Goal: Contribute content

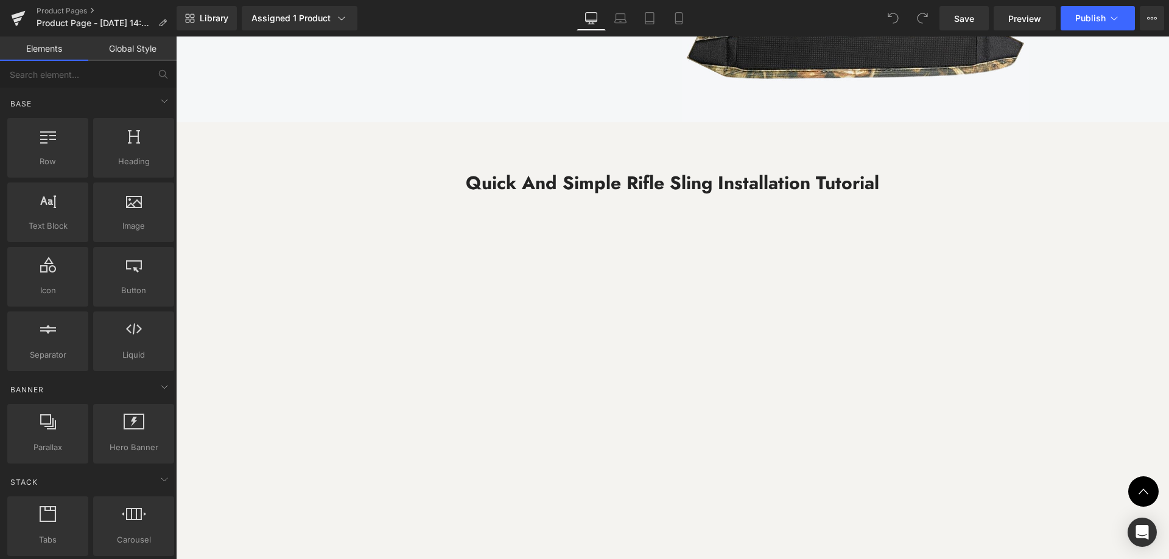
scroll to position [3226, 0]
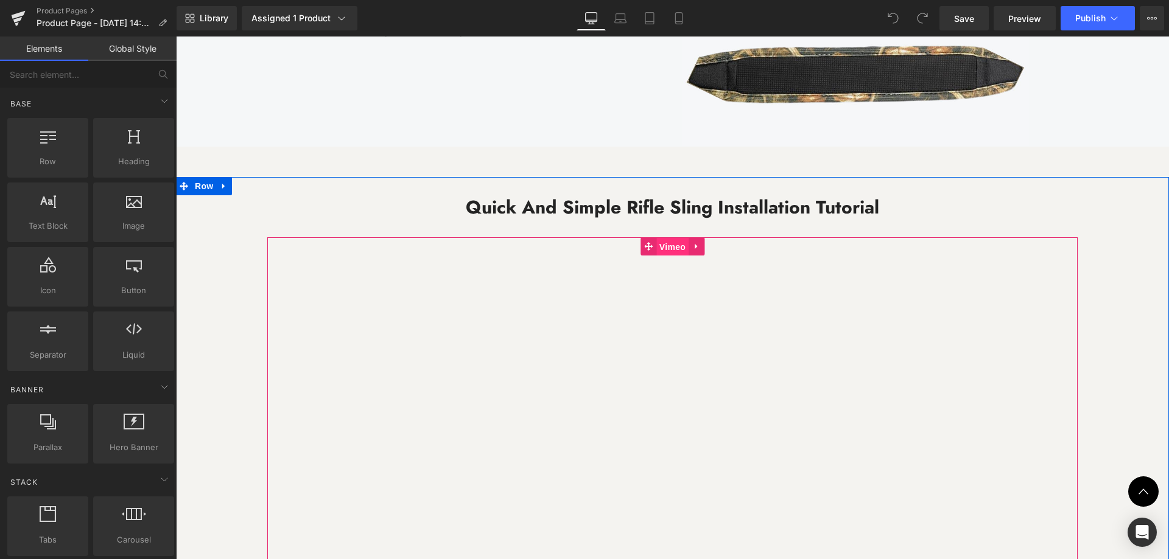
click at [673, 249] on span "Vimeo" at bounding box center [672, 247] width 32 height 18
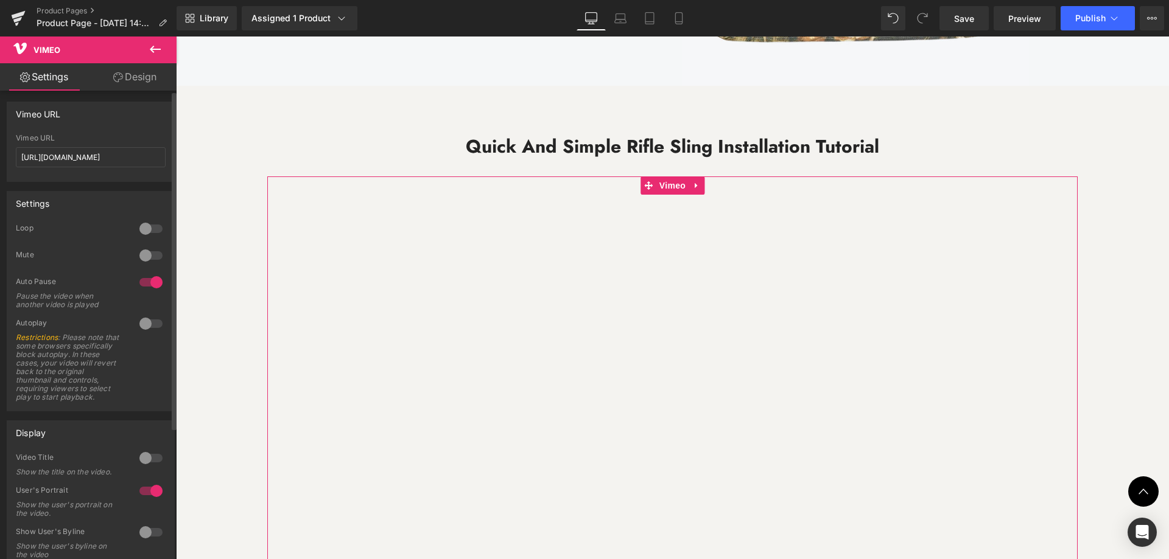
scroll to position [0, 0]
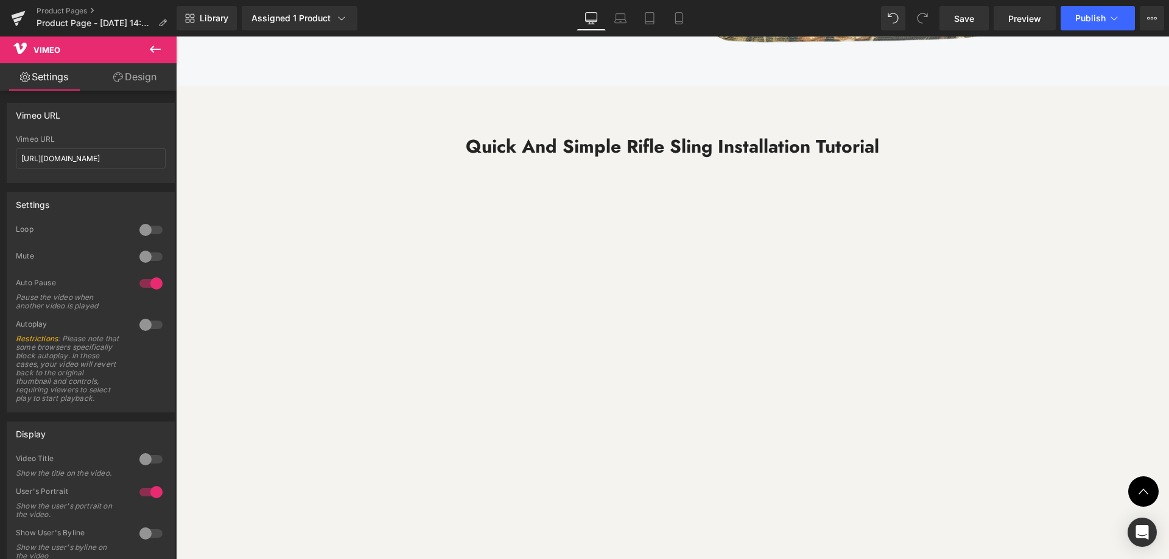
click at [156, 50] on icon at bounding box center [155, 49] width 11 height 7
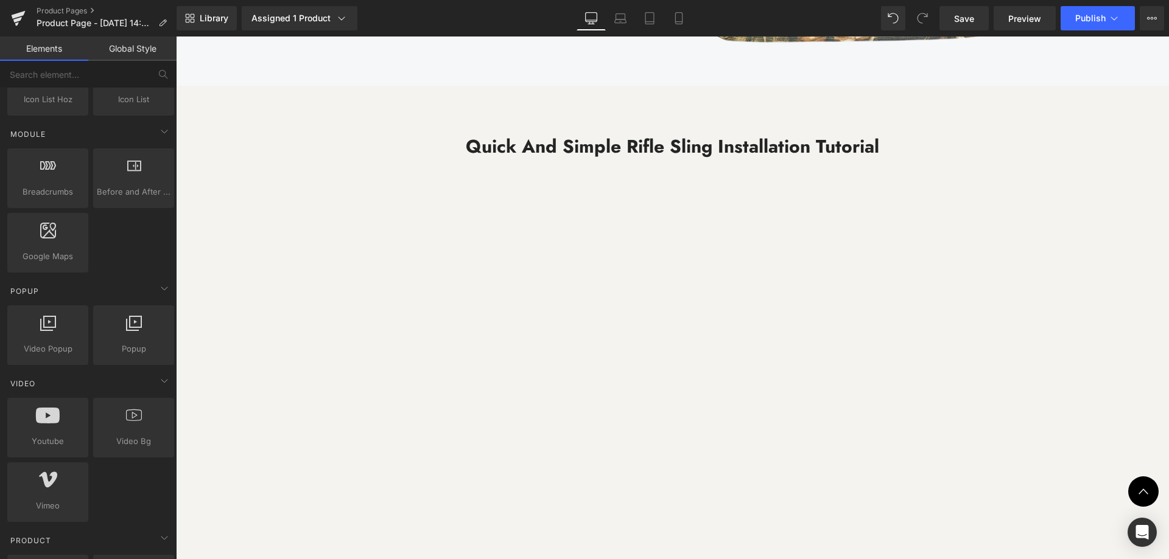
scroll to position [609, 0]
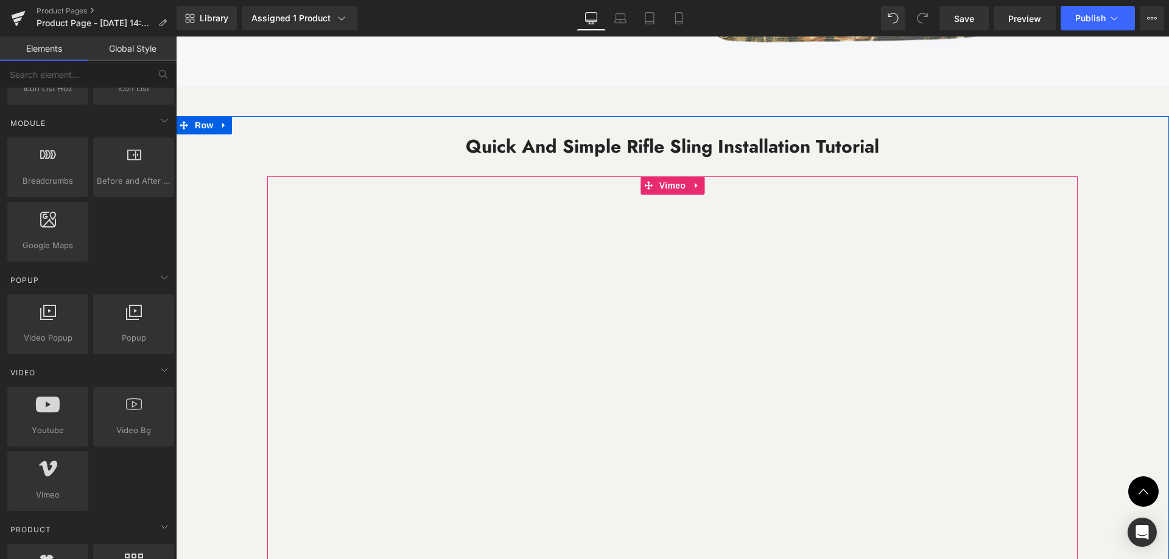
click at [646, 237] on div at bounding box center [672, 413] width 810 height 472
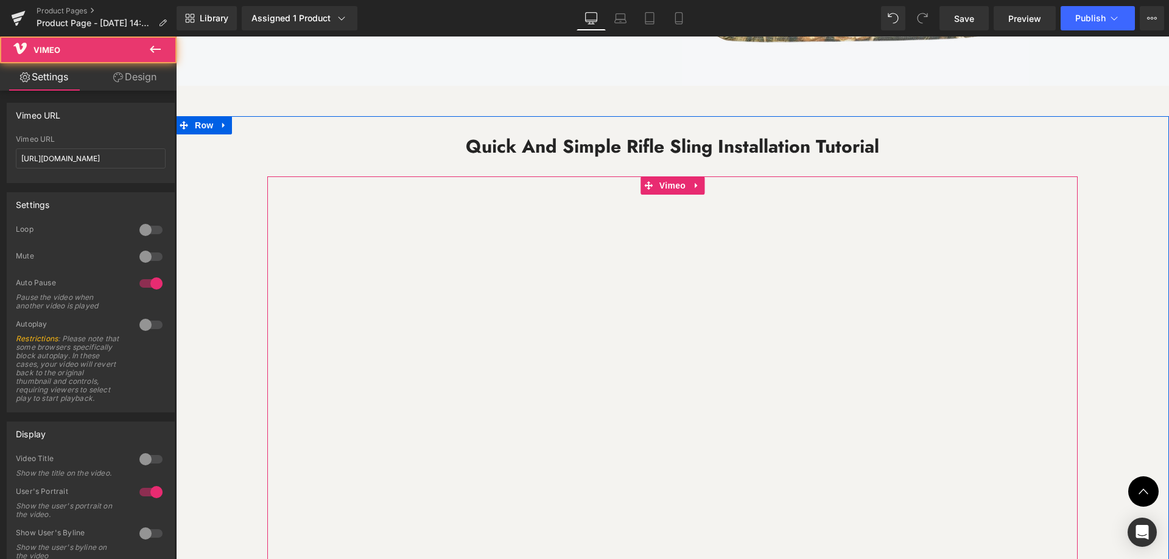
click at [693, 187] on div at bounding box center [672, 413] width 810 height 472
click at [689, 187] on div at bounding box center [672, 413] width 810 height 472
click at [664, 270] on div at bounding box center [672, 413] width 810 height 472
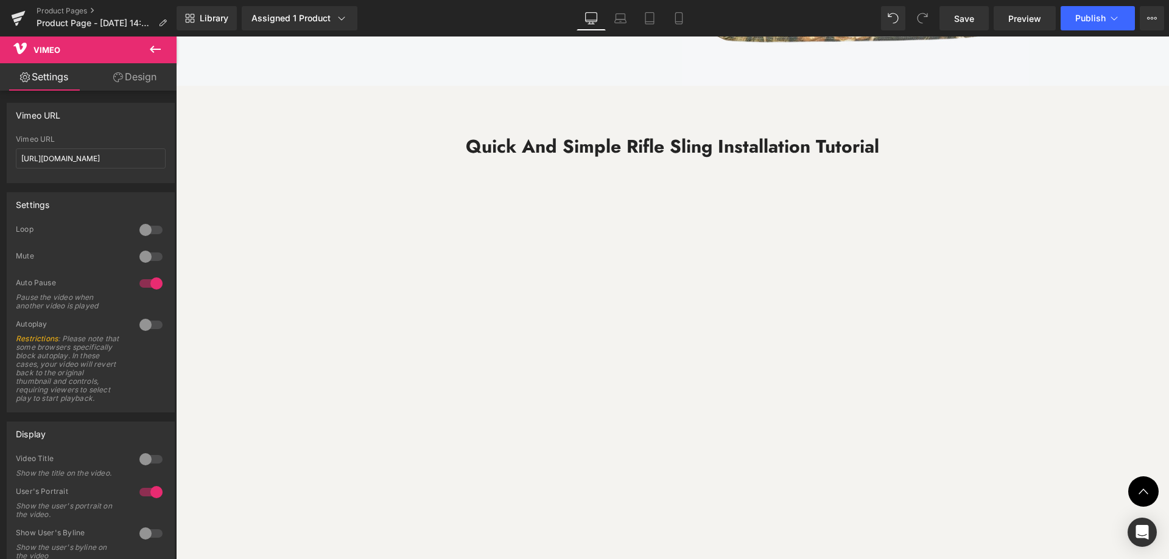
click at [154, 46] on icon at bounding box center [155, 49] width 15 height 15
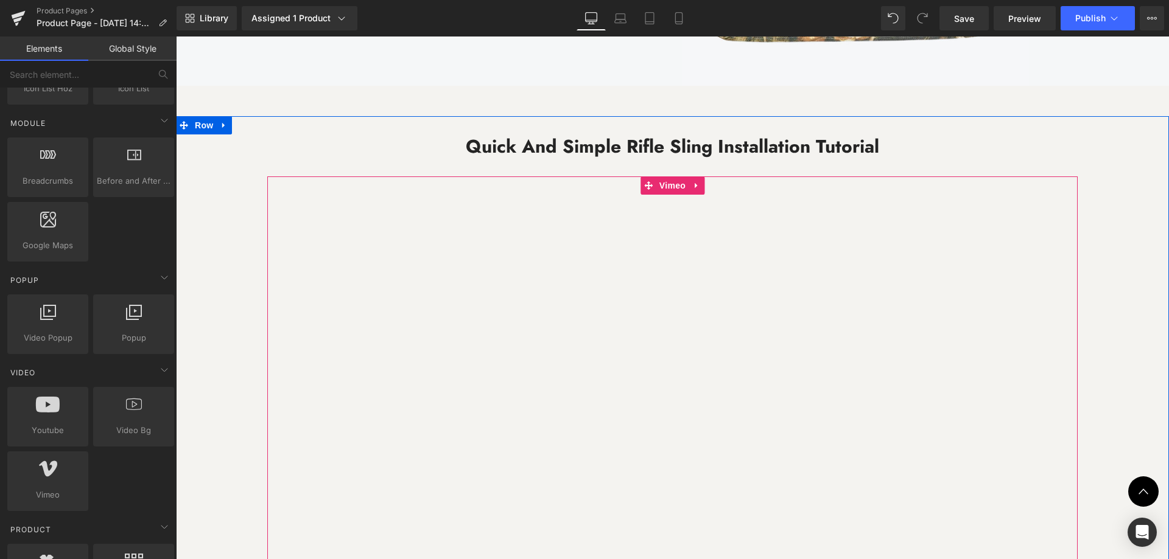
click at [693, 187] on div at bounding box center [672, 413] width 810 height 472
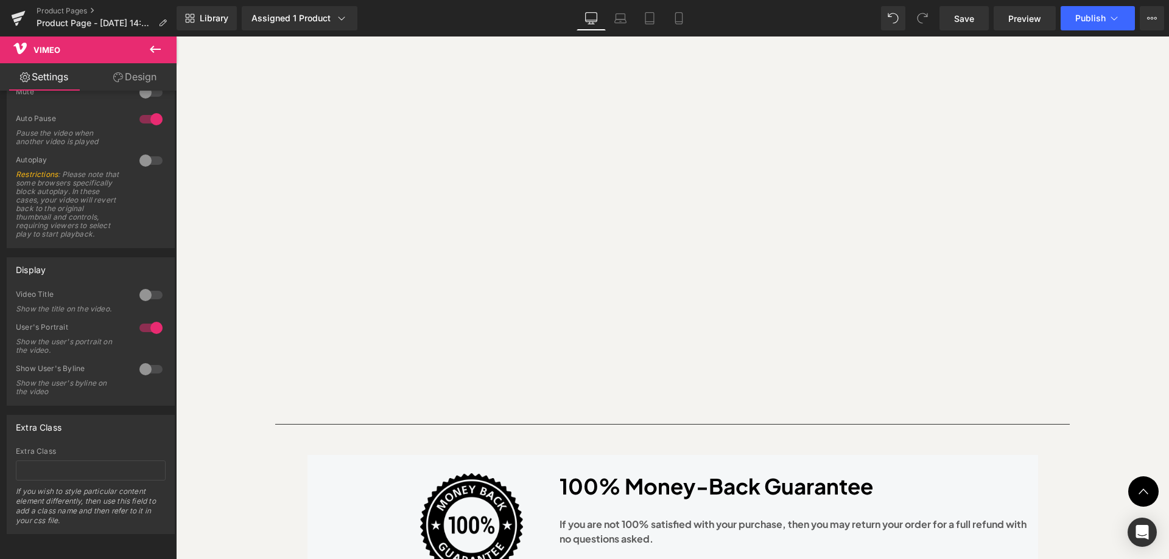
scroll to position [3531, 0]
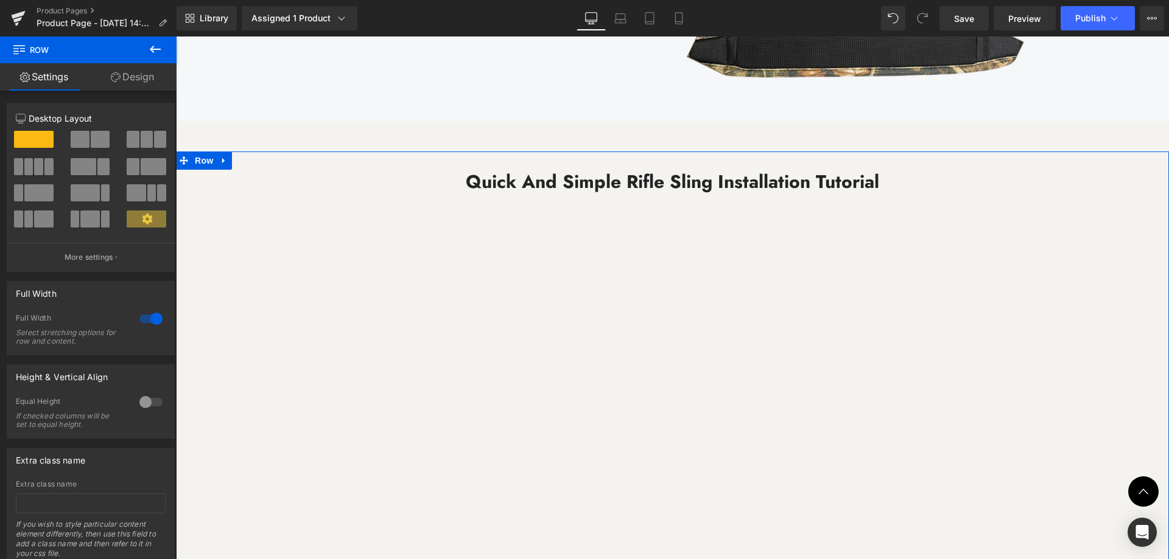
scroll to position [3165, 0]
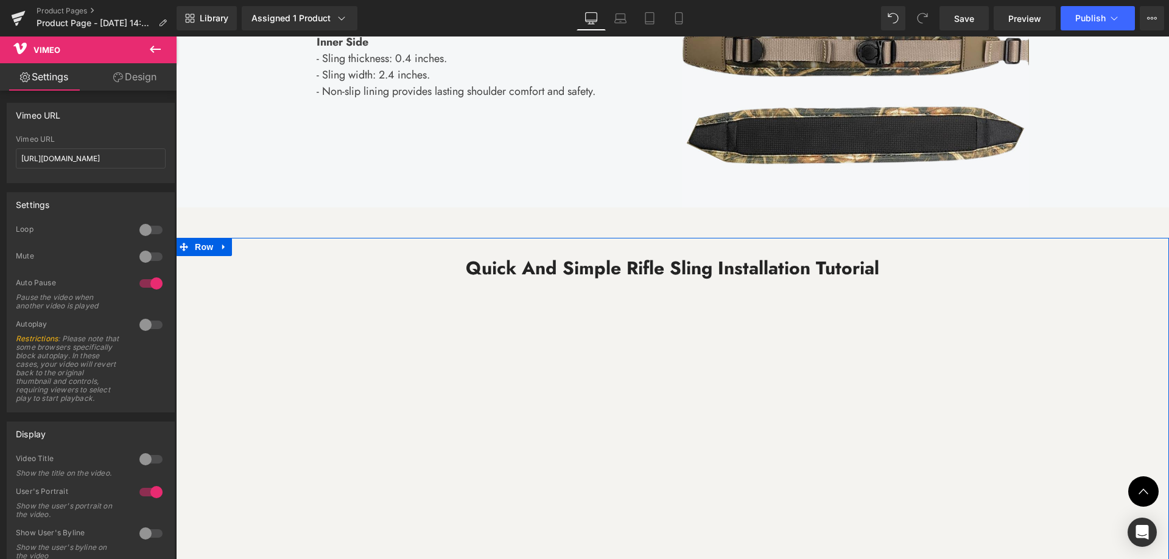
click at [421, 398] on div at bounding box center [672, 534] width 810 height 472
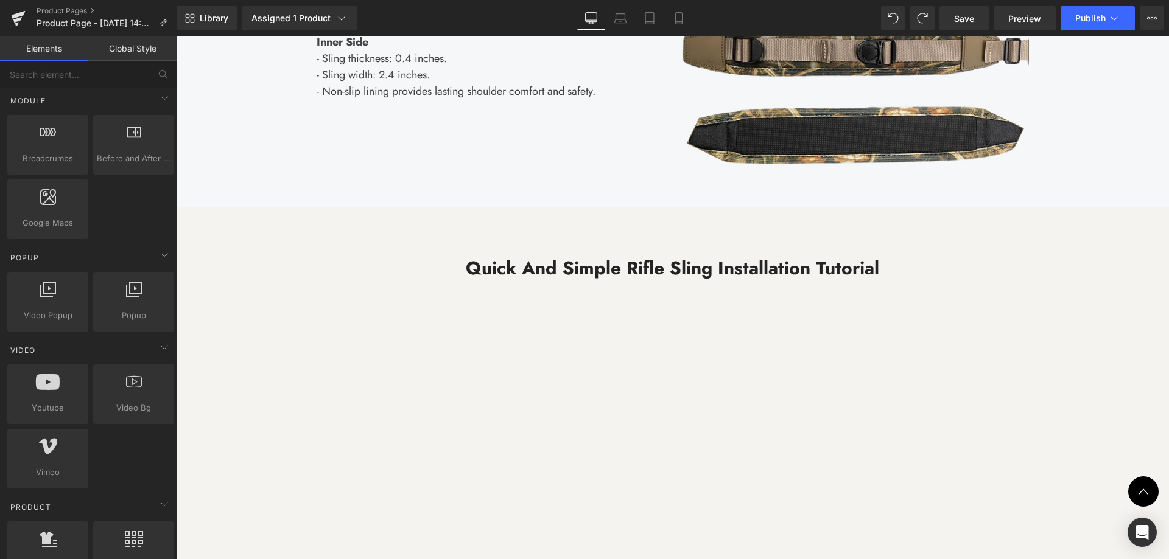
scroll to position [670, 0]
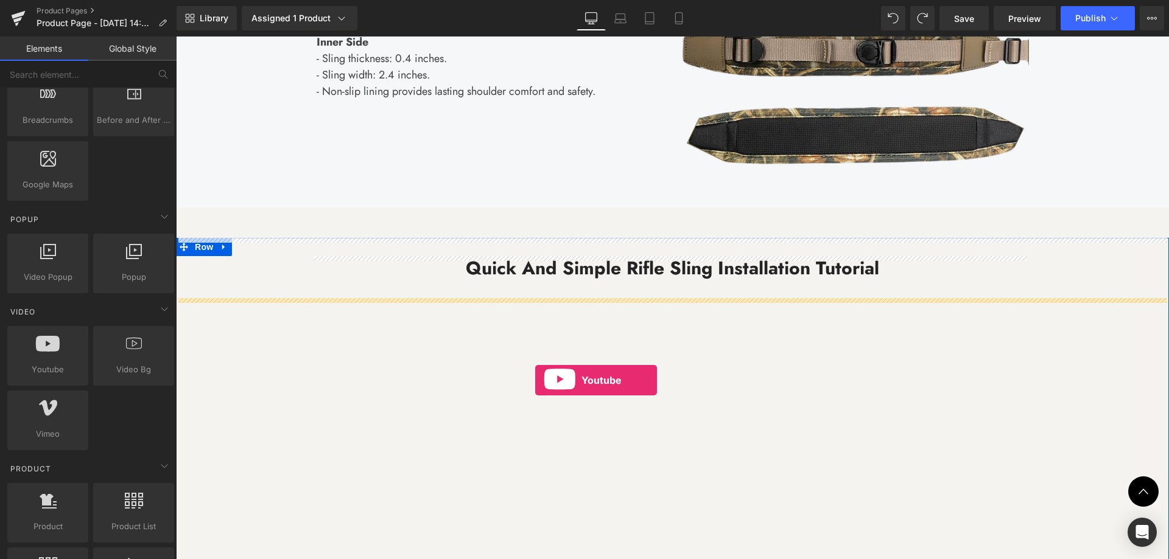
drag, startPoint x: 204, startPoint y: 384, endPoint x: 535, endPoint y: 380, distance: 331.2
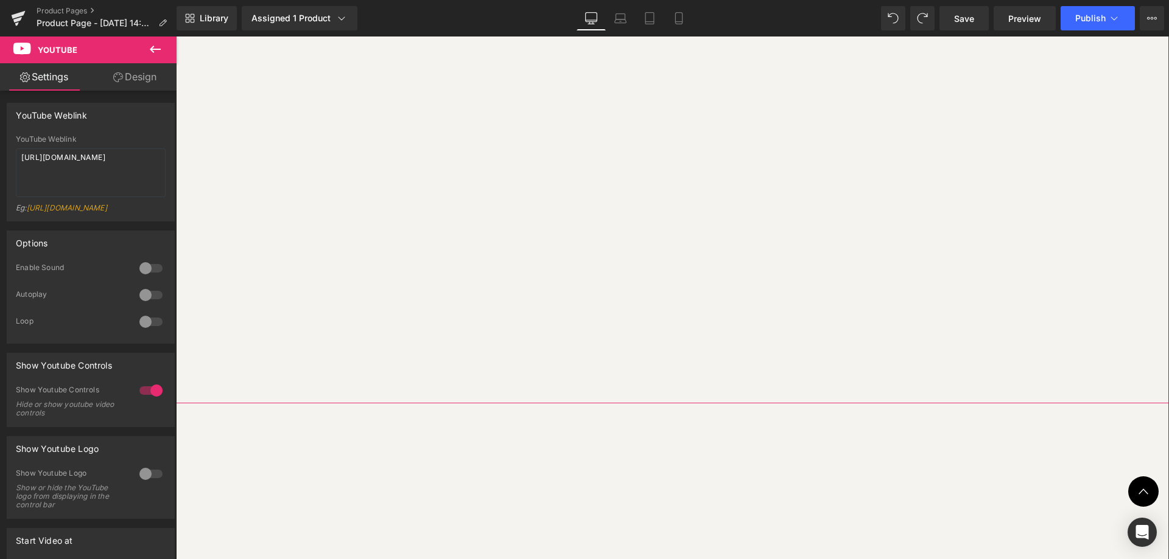
scroll to position [3774, 0]
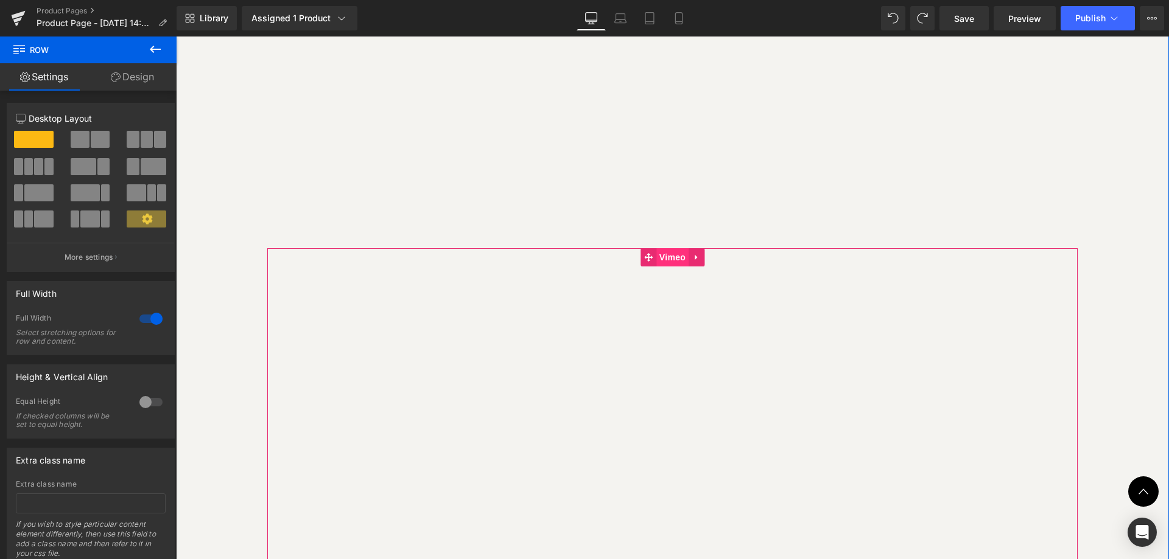
click at [675, 262] on span "Vimeo" at bounding box center [672, 257] width 32 height 18
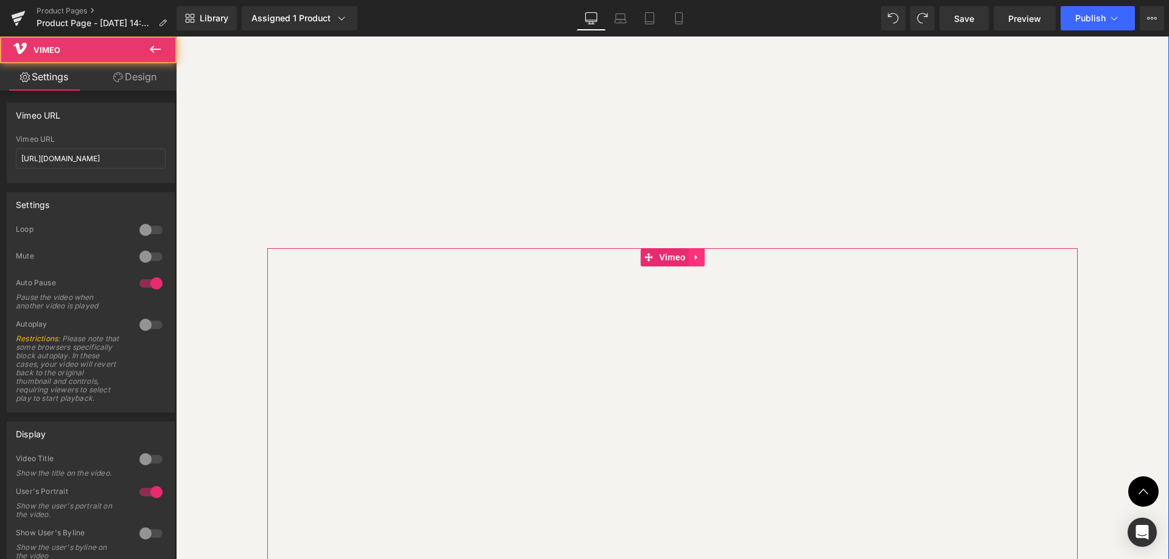
click at [698, 257] on link at bounding box center [696, 257] width 16 height 18
click at [700, 257] on icon at bounding box center [704, 257] width 9 height 9
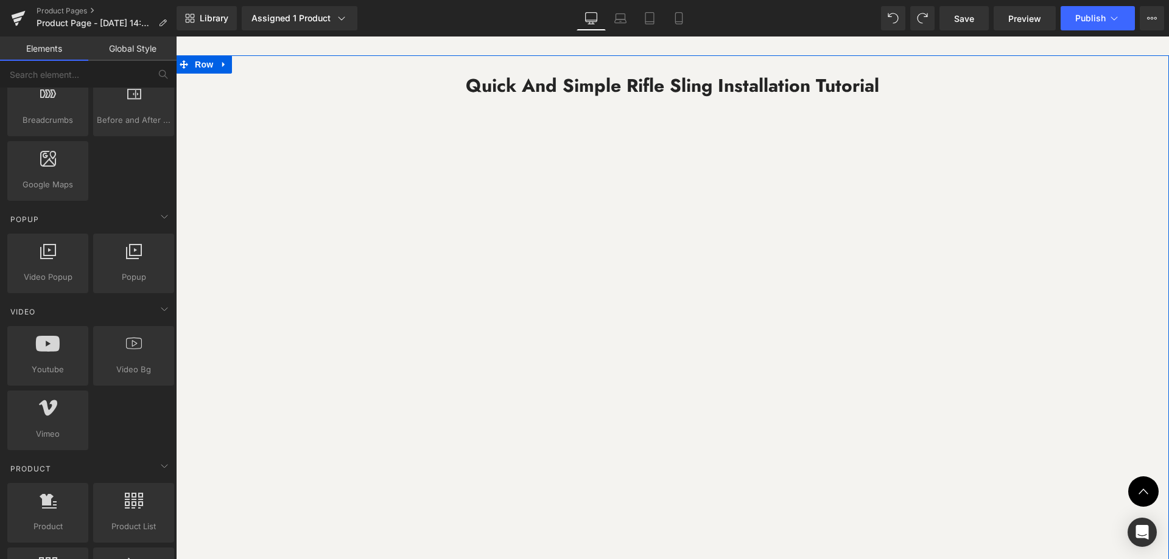
scroll to position [3287, 0]
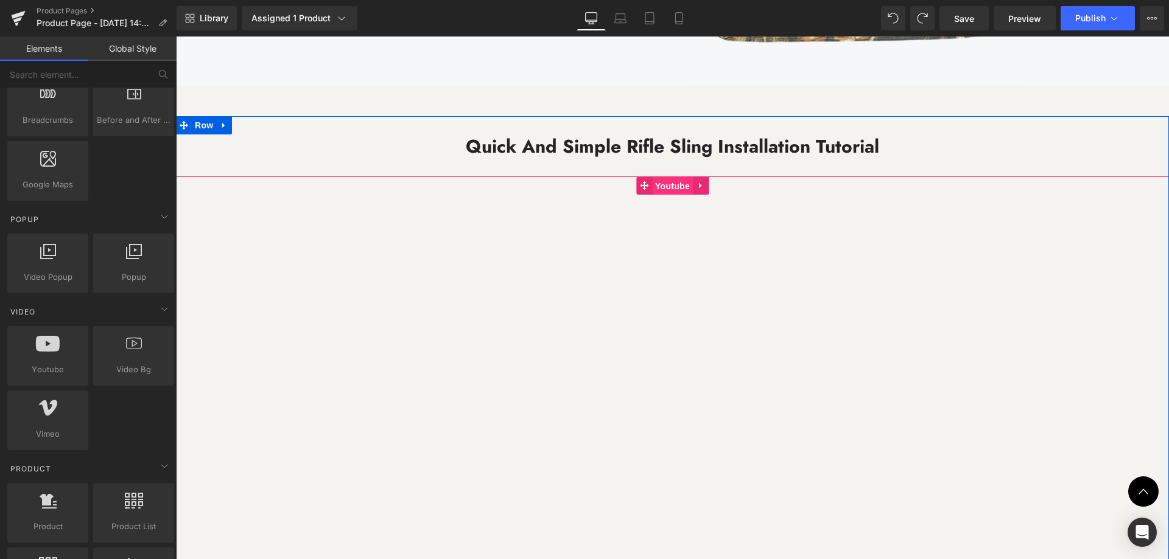
click at [668, 187] on span "Youtube" at bounding box center [672, 186] width 41 height 18
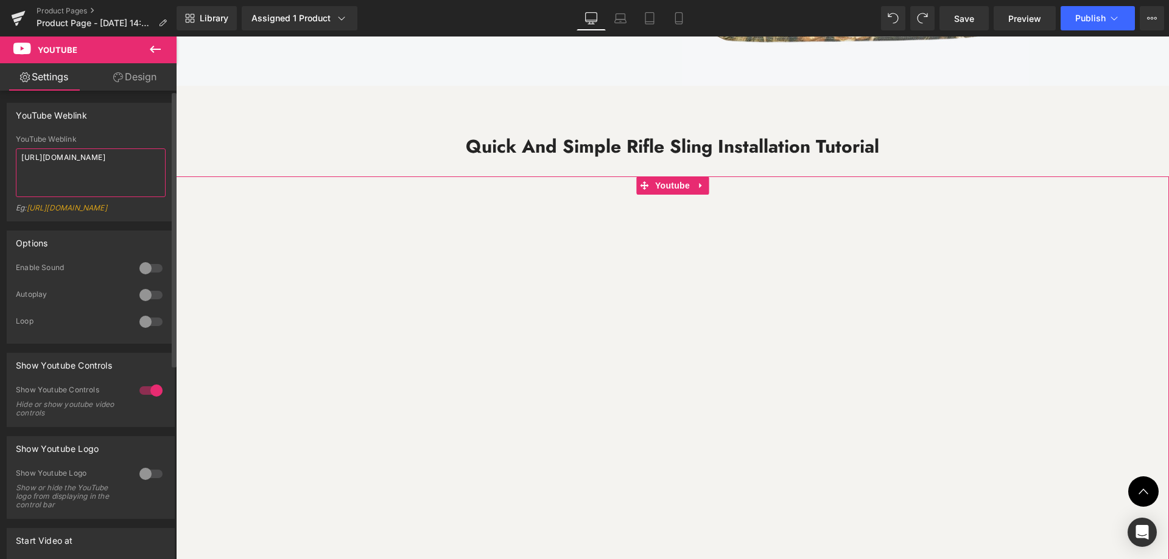
drag, startPoint x: 94, startPoint y: 171, endPoint x: 0, endPoint y: 128, distance: 103.8
click at [0, 128] on div "YouTube Weblink YouTube Weblink [URL][DOMAIN_NAME] Eg: [URL][DOMAIN_NAME]" at bounding box center [91, 158] width 182 height 128
type textarea "[URL][DOMAIN_NAME]"
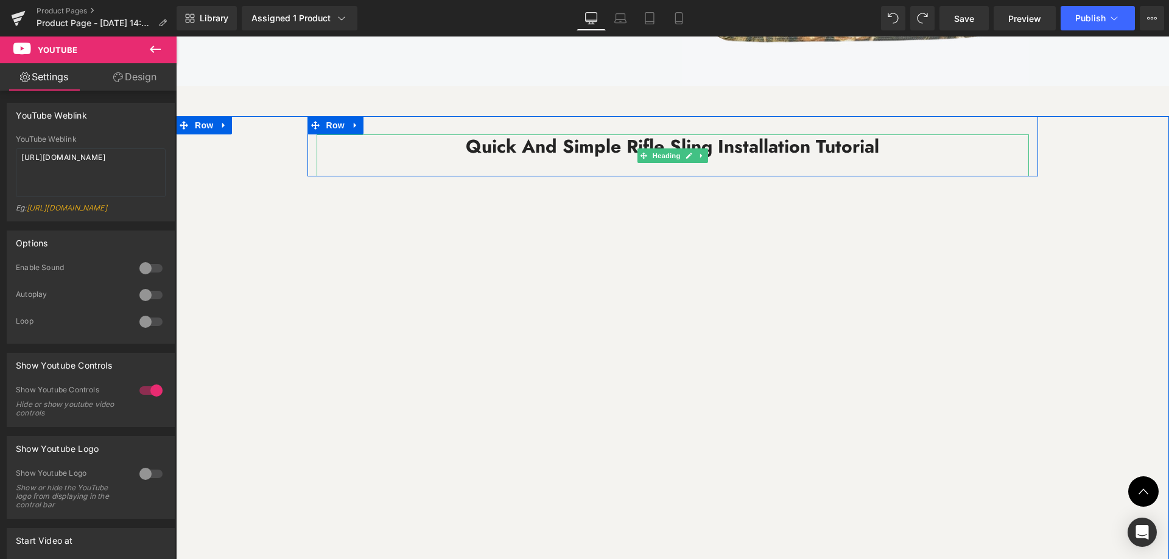
click at [329, 145] on h2 "Quick and Simple Rifle Sling Installation Tutorial" at bounding box center [673, 147] width 712 height 24
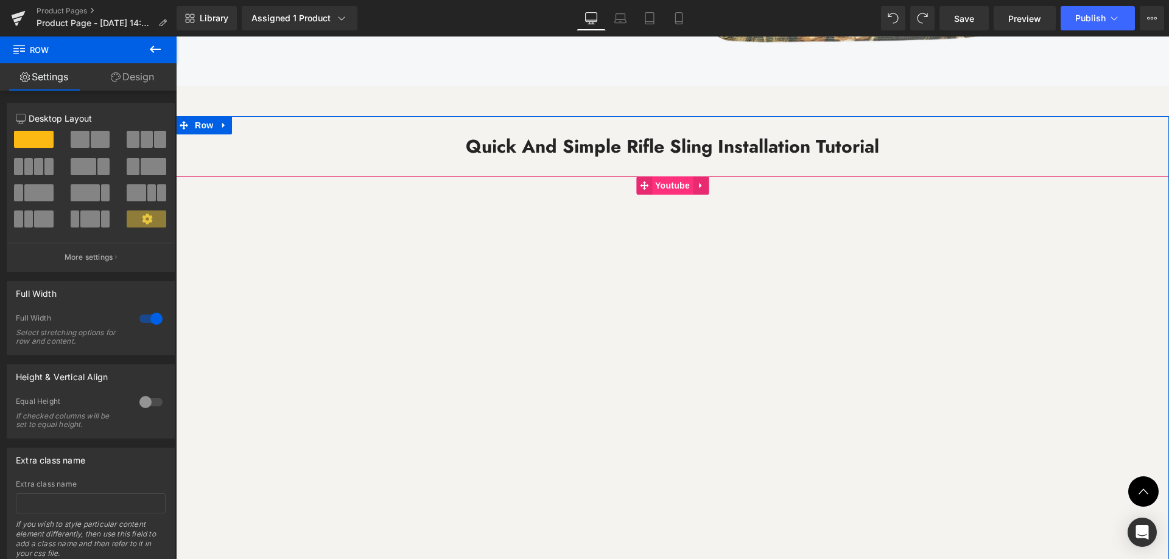
click at [665, 190] on span "Youtube" at bounding box center [672, 186] width 41 height 18
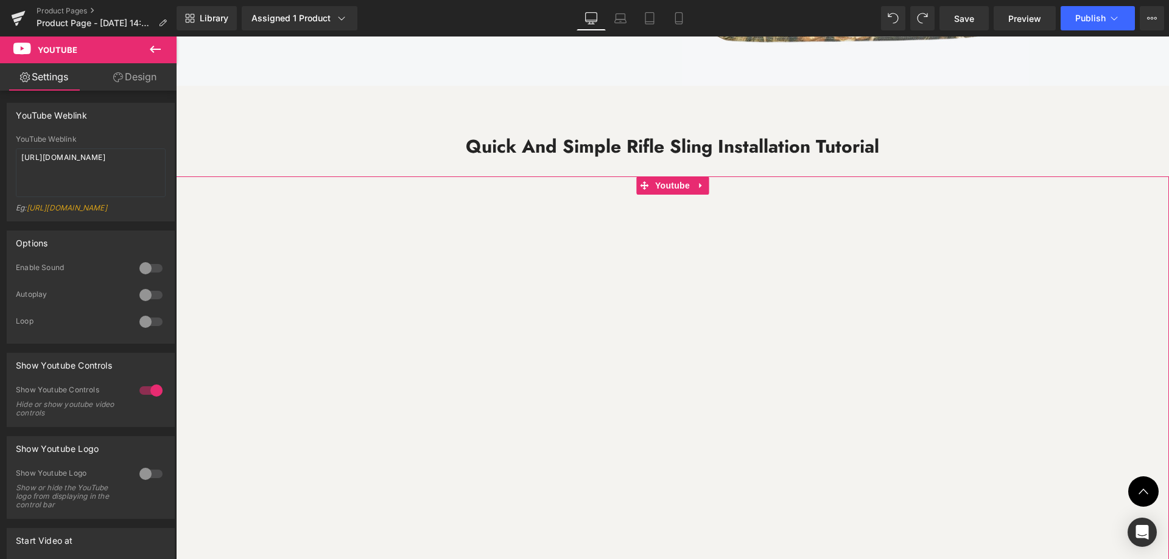
click at [144, 82] on link "Design" at bounding box center [135, 76] width 88 height 27
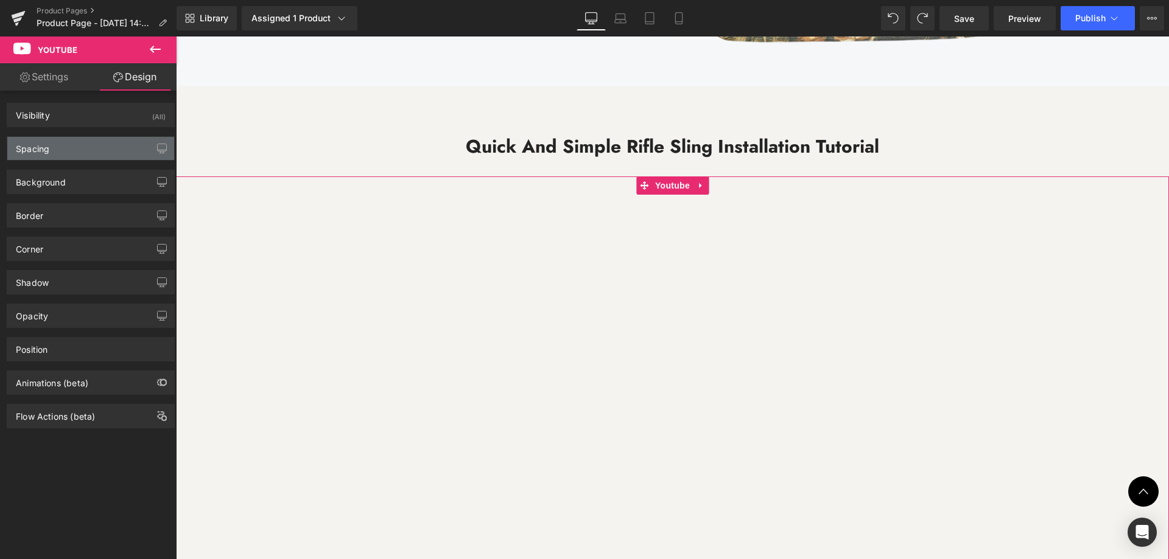
click at [86, 145] on div "Spacing" at bounding box center [90, 148] width 167 height 23
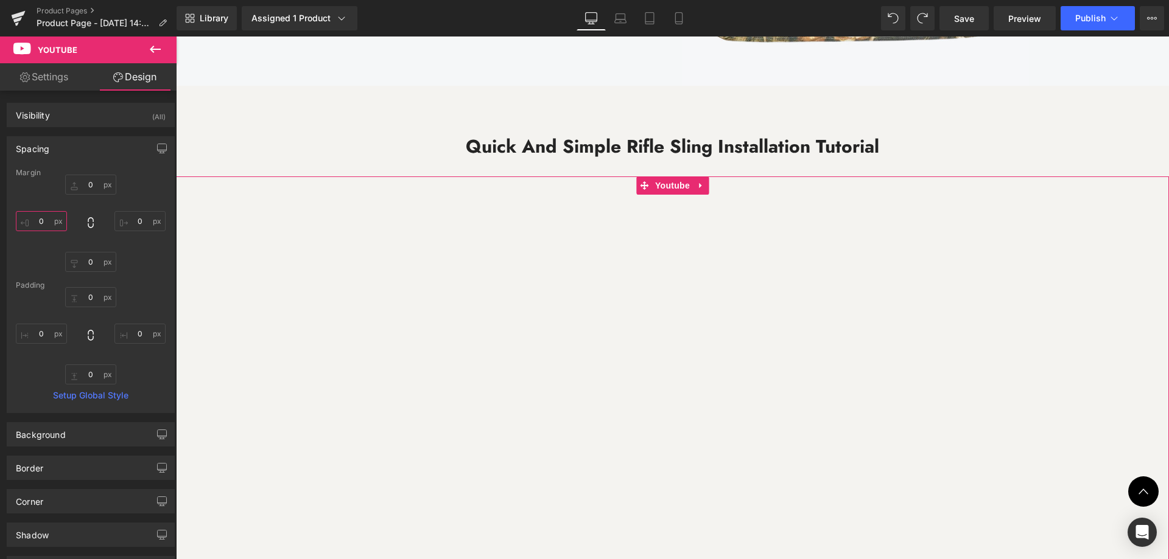
click at [51, 217] on input "text" at bounding box center [41, 221] width 51 height 20
type input "100"
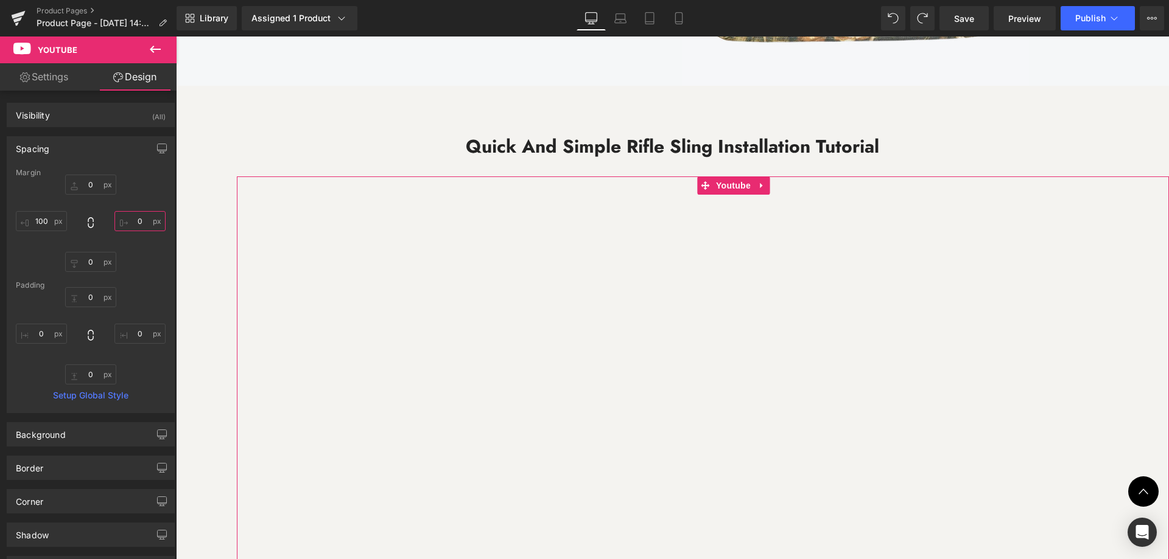
click at [136, 222] on input "text" at bounding box center [139, 221] width 51 height 20
click at [139, 223] on input "text" at bounding box center [139, 221] width 51 height 20
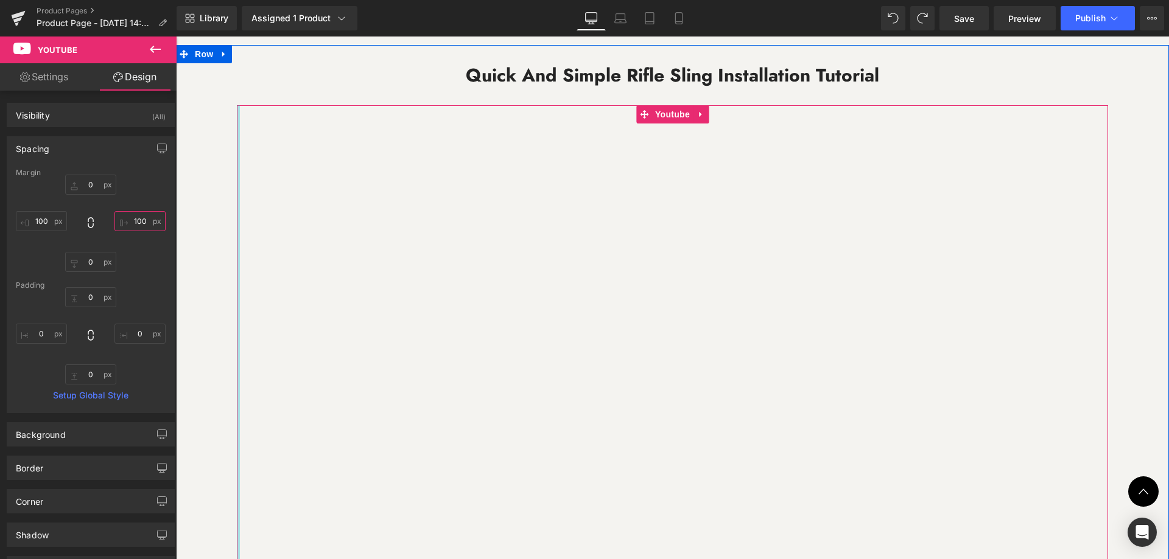
scroll to position [3348, 0]
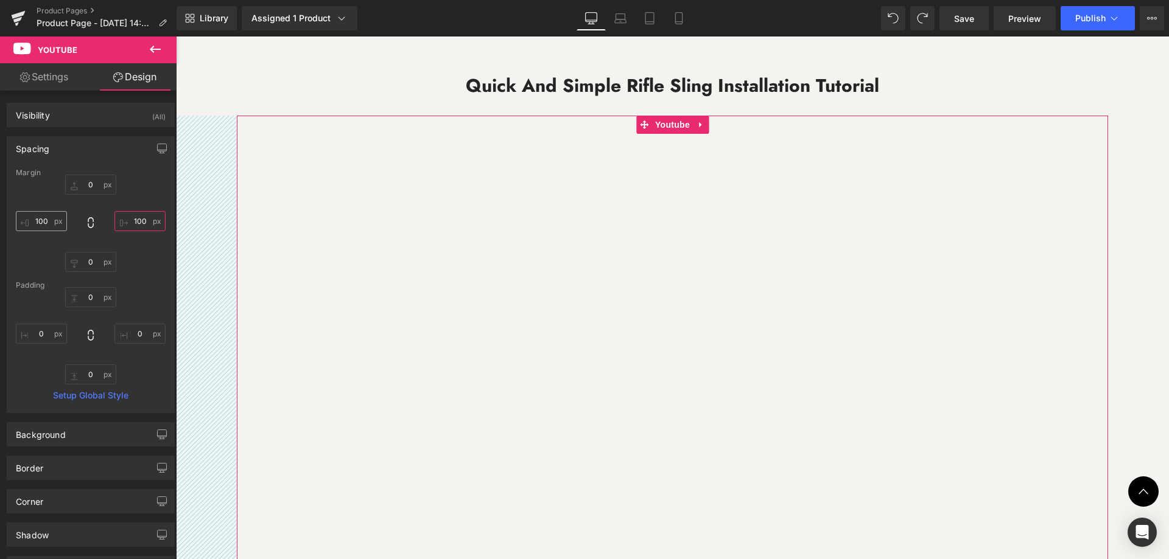
type input "100"
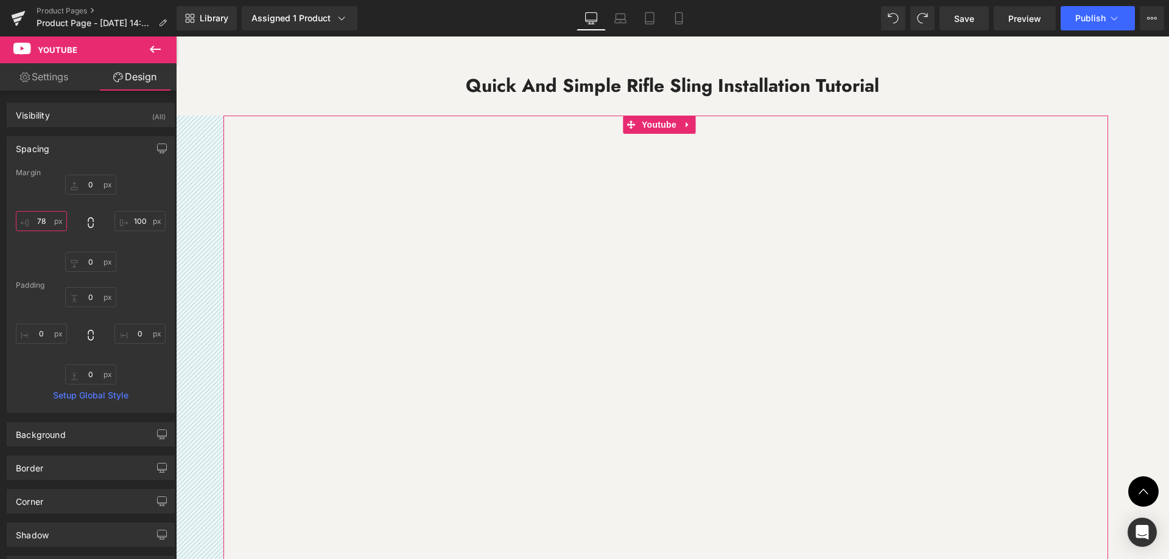
click at [52, 224] on input "78" at bounding box center [41, 221] width 51 height 20
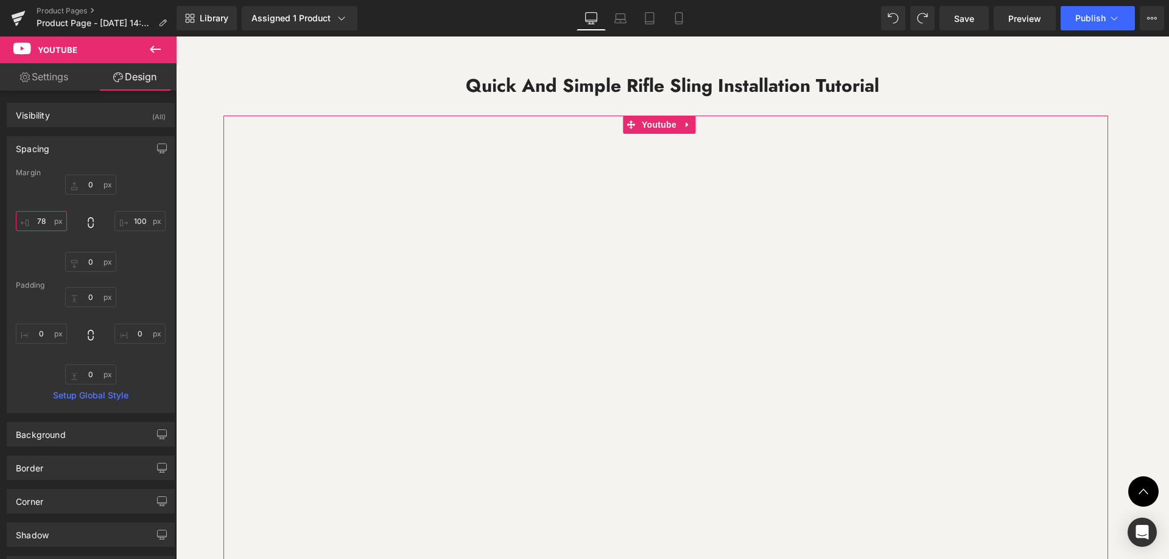
click at [52, 224] on input "78" at bounding box center [41, 221] width 51 height 20
drag, startPoint x: 48, startPoint y: 224, endPoint x: 24, endPoint y: 224, distance: 24.3
click at [24, 224] on input "200" at bounding box center [41, 221] width 51 height 20
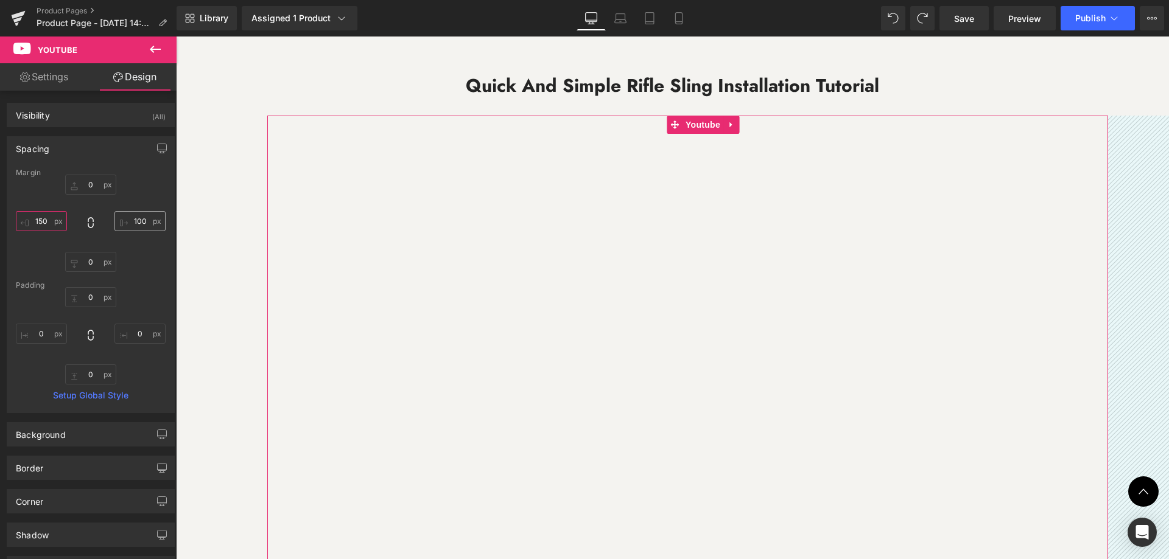
type input "150"
click at [145, 221] on input "100" at bounding box center [139, 221] width 51 height 20
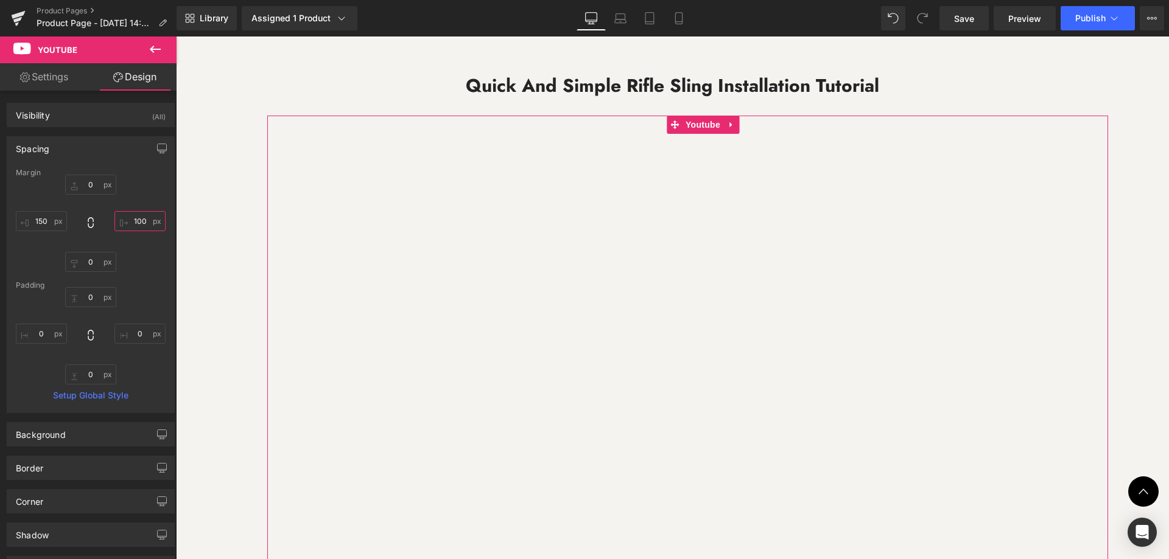
click at [145, 221] on input "100" at bounding box center [139, 221] width 51 height 20
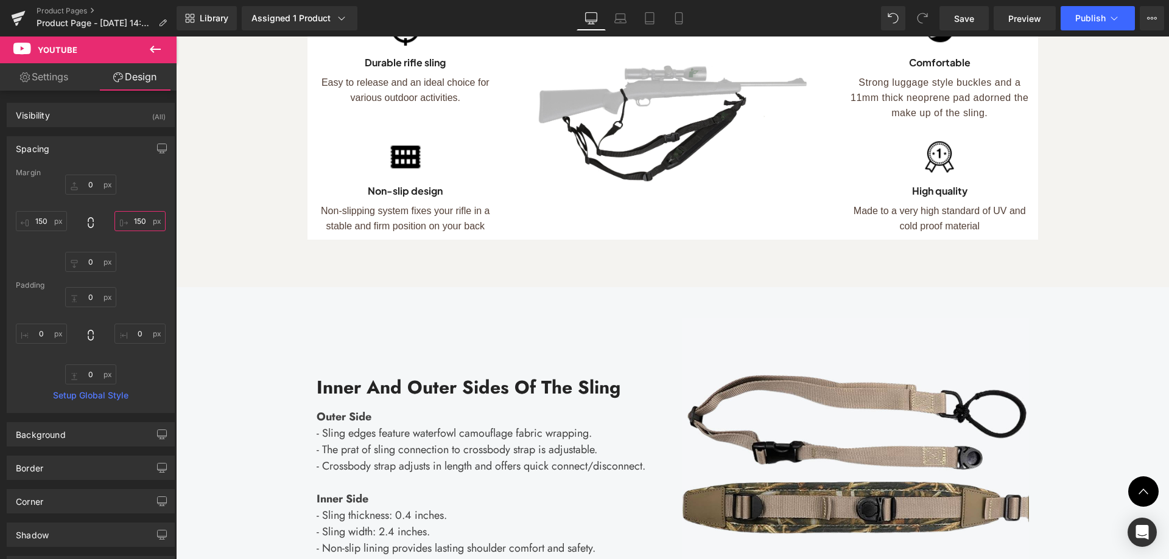
scroll to position [2377, 0]
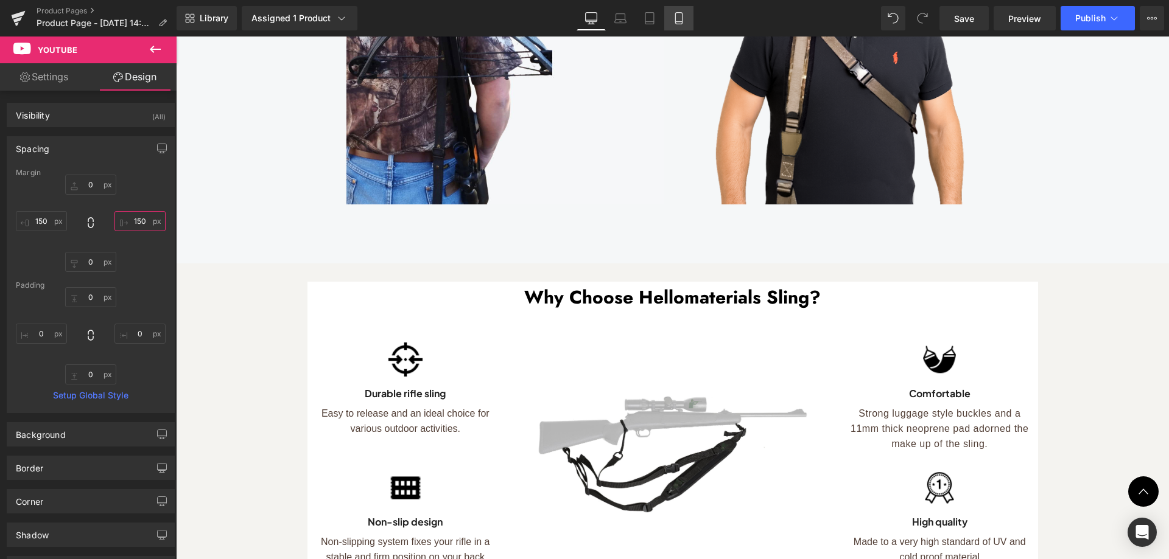
type input "150"
click at [673, 18] on icon at bounding box center [679, 18] width 12 height 12
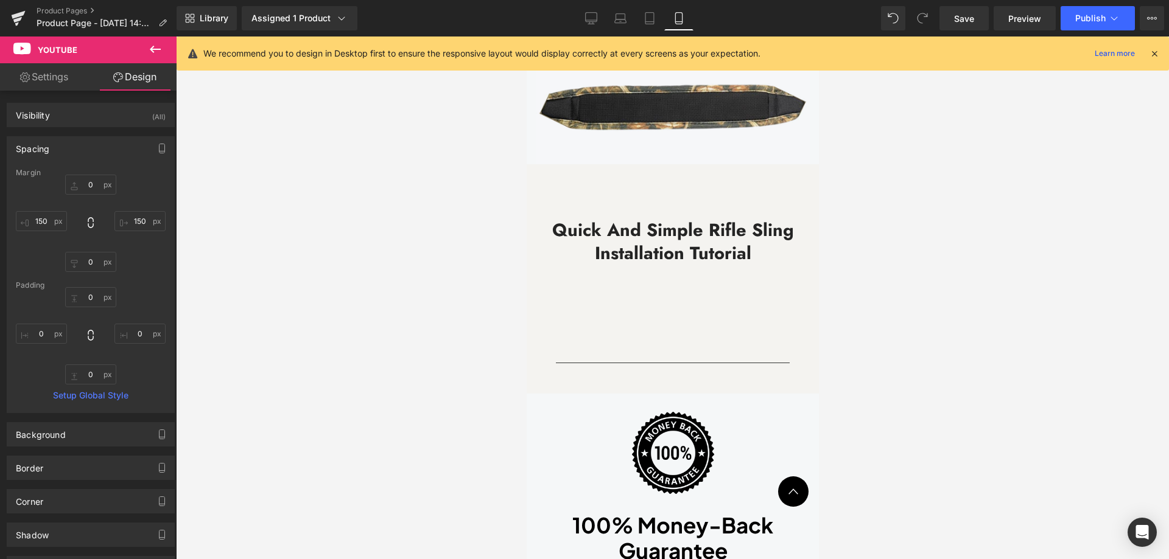
scroll to position [4578, 0]
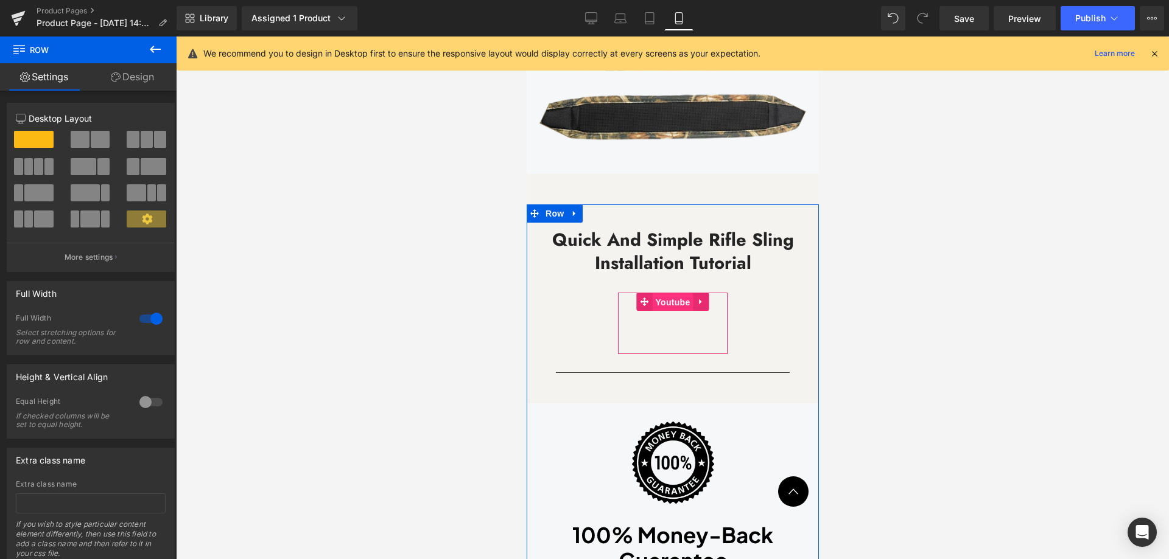
click at [661, 293] on span "Youtube" at bounding box center [671, 302] width 41 height 18
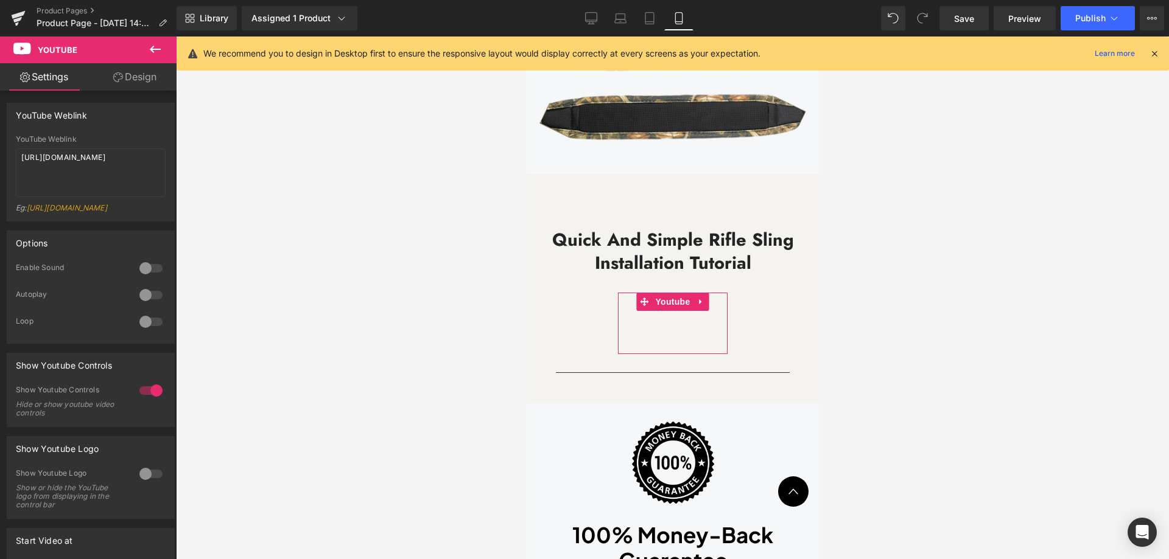
click at [138, 78] on link "Design" at bounding box center [135, 76] width 88 height 27
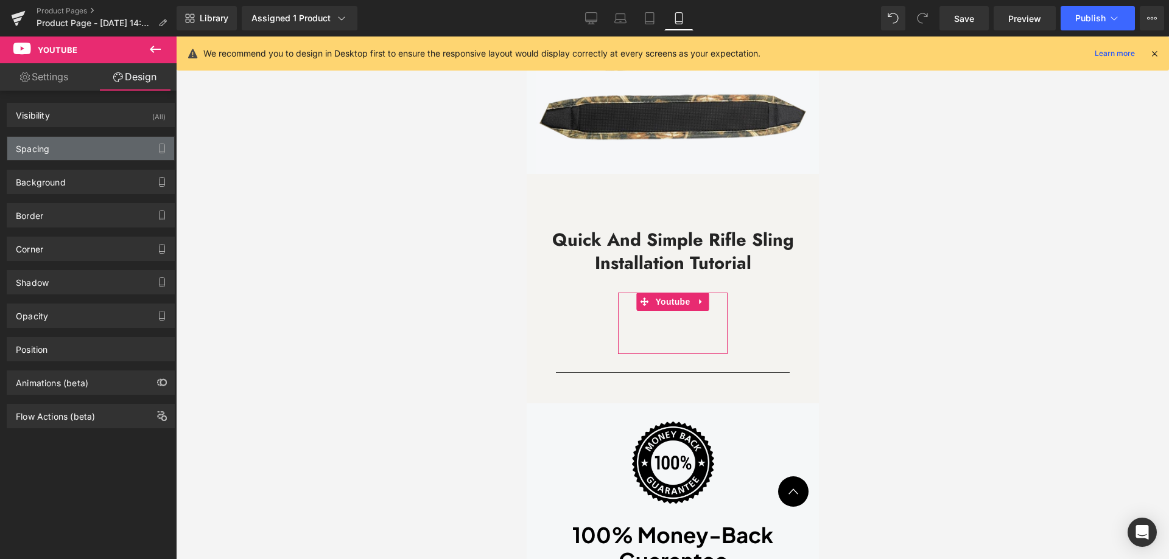
click at [97, 151] on div "Spacing" at bounding box center [90, 148] width 167 height 23
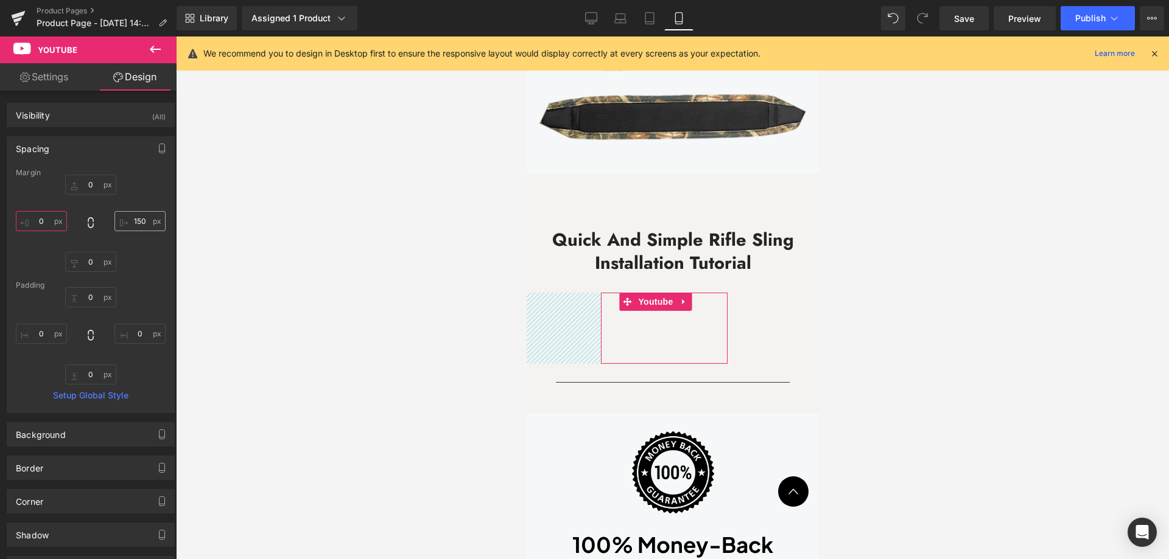
type input "122"
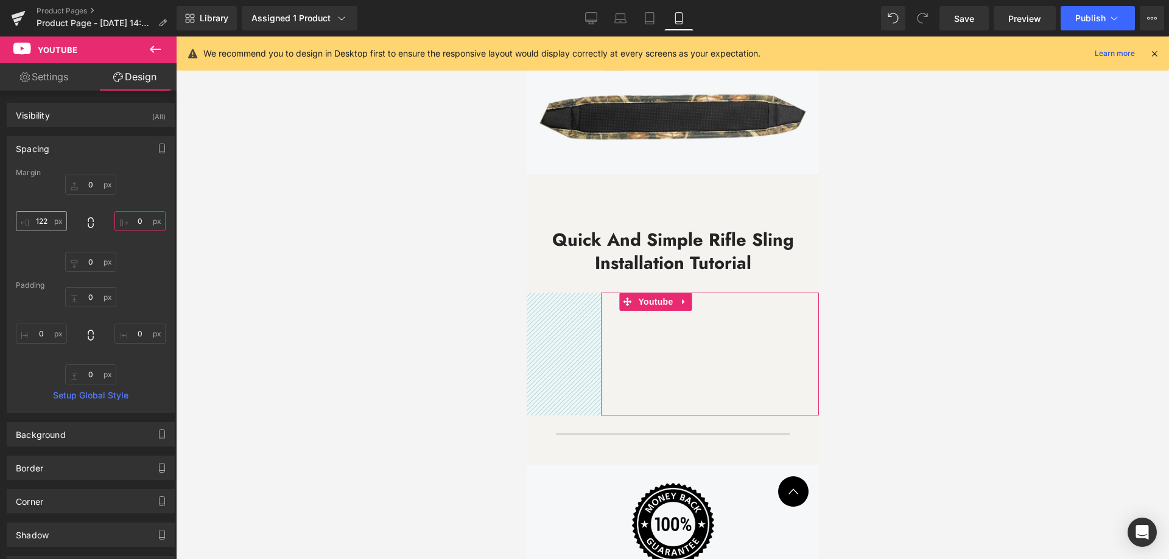
type input "0"
click at [49, 223] on input "122" at bounding box center [41, 221] width 51 height 20
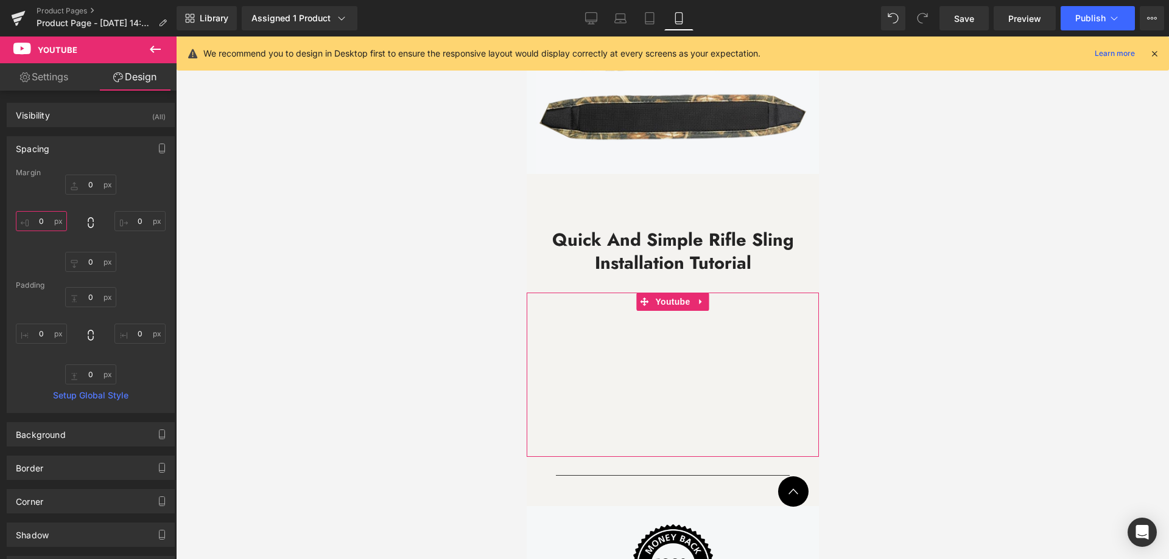
drag, startPoint x: 49, startPoint y: 222, endPoint x: 32, endPoint y: 222, distance: 17.0
click at [32, 222] on input "0" at bounding box center [41, 221] width 51 height 20
drag, startPoint x: 51, startPoint y: 223, endPoint x: 16, endPoint y: 221, distance: 34.7
click at [16, 222] on input "10" at bounding box center [41, 221] width 51 height 20
type input "50"
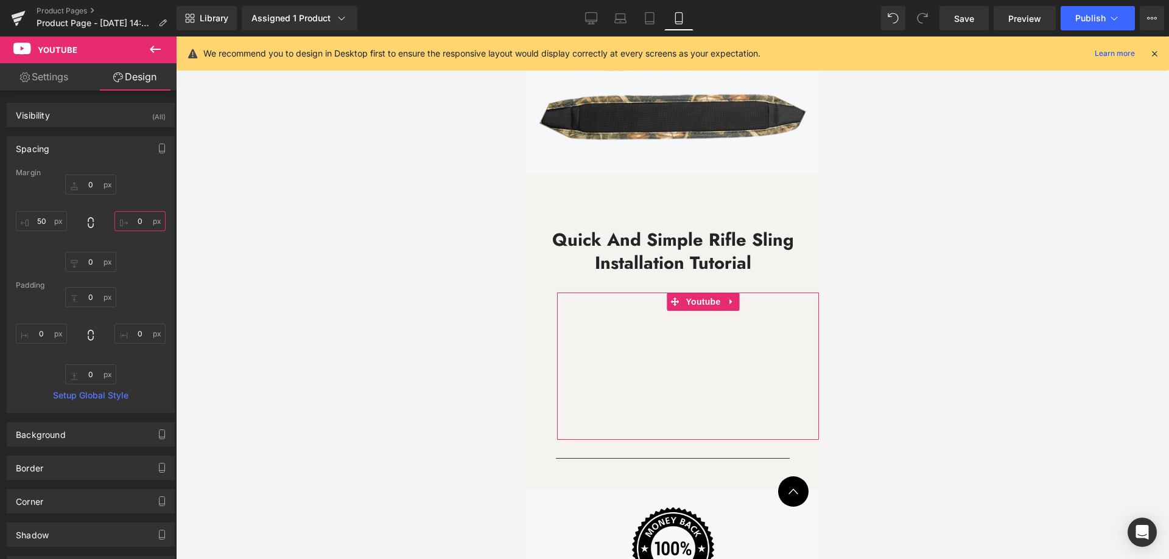
click at [139, 223] on input "0" at bounding box center [139, 221] width 51 height 20
type input "50"
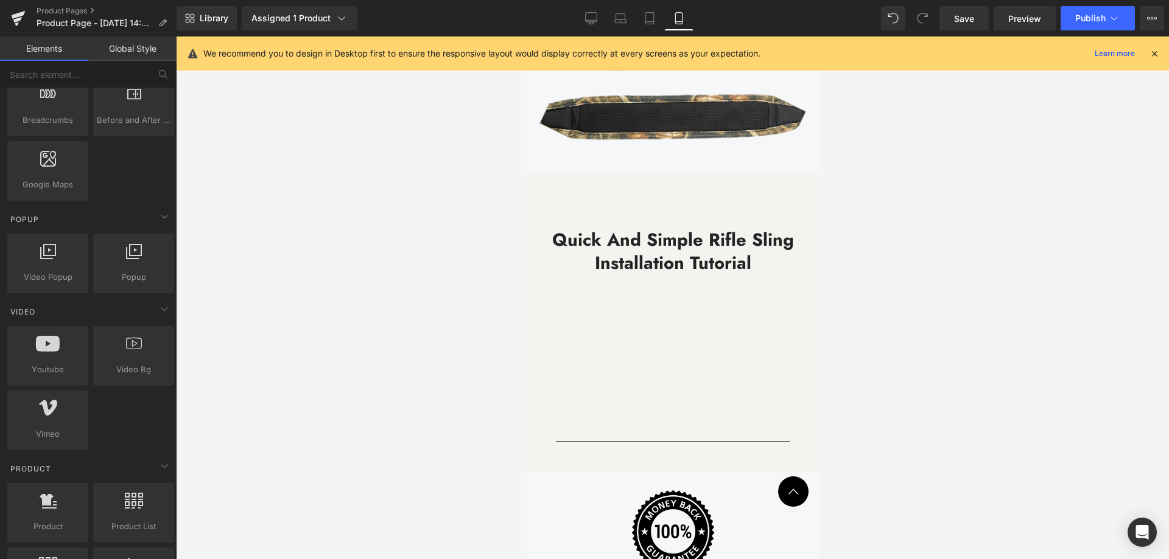
click at [1076, 315] on div at bounding box center [672, 298] width 993 height 523
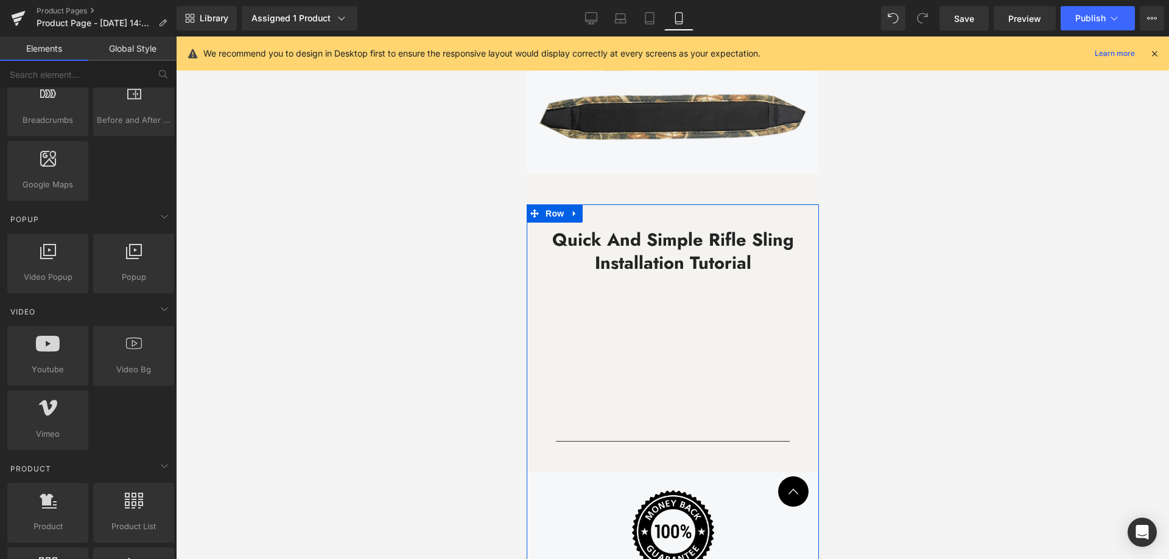
click at [911, 289] on div at bounding box center [672, 298] width 993 height 523
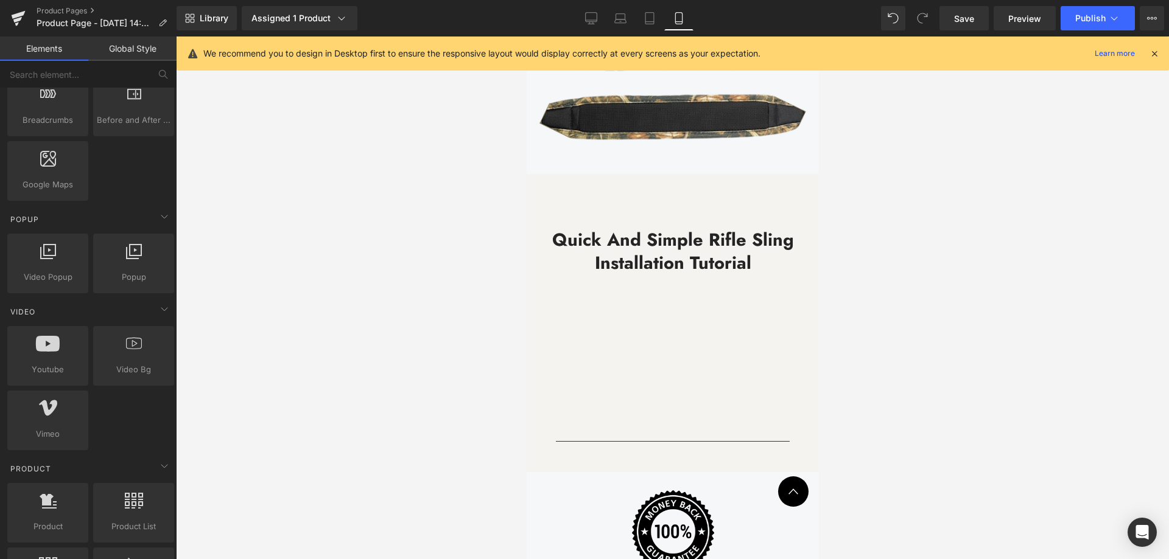
scroll to position [4567, 0]
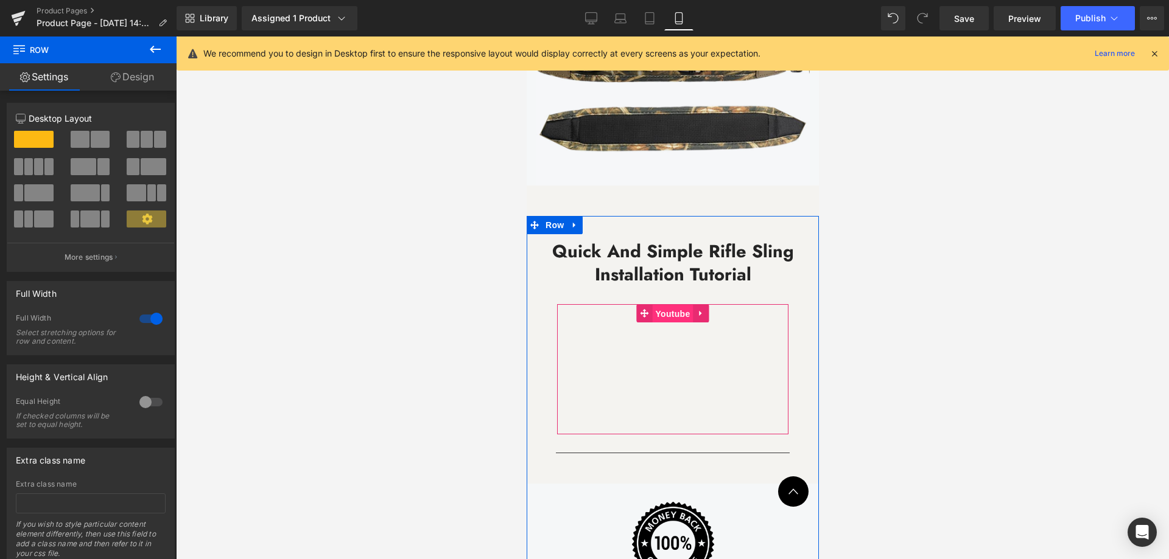
click at [662, 305] on span "Youtube" at bounding box center [671, 314] width 41 height 18
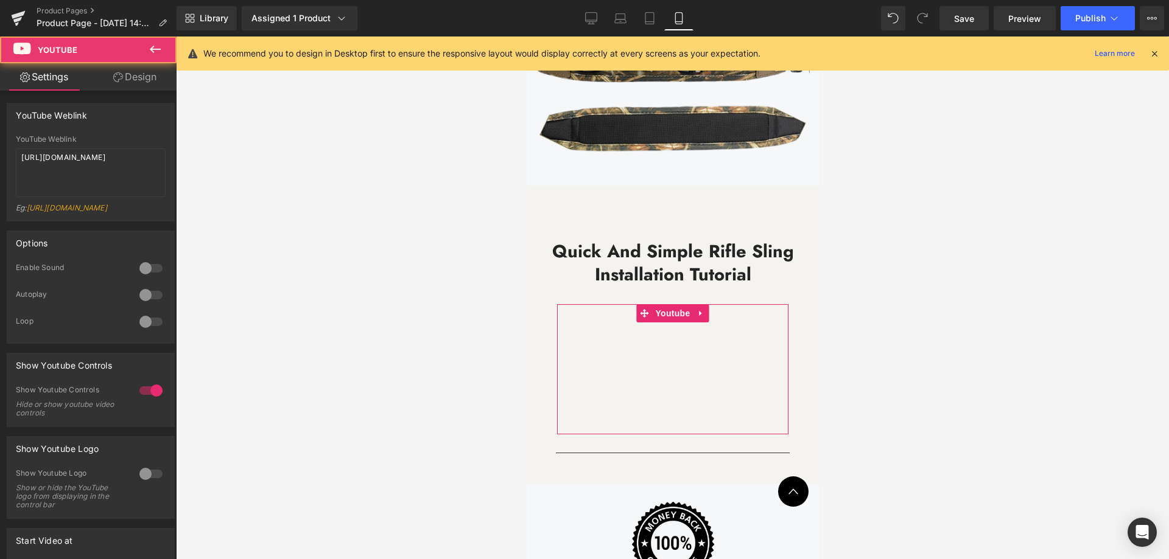
click at [145, 84] on link "Design" at bounding box center [135, 76] width 88 height 27
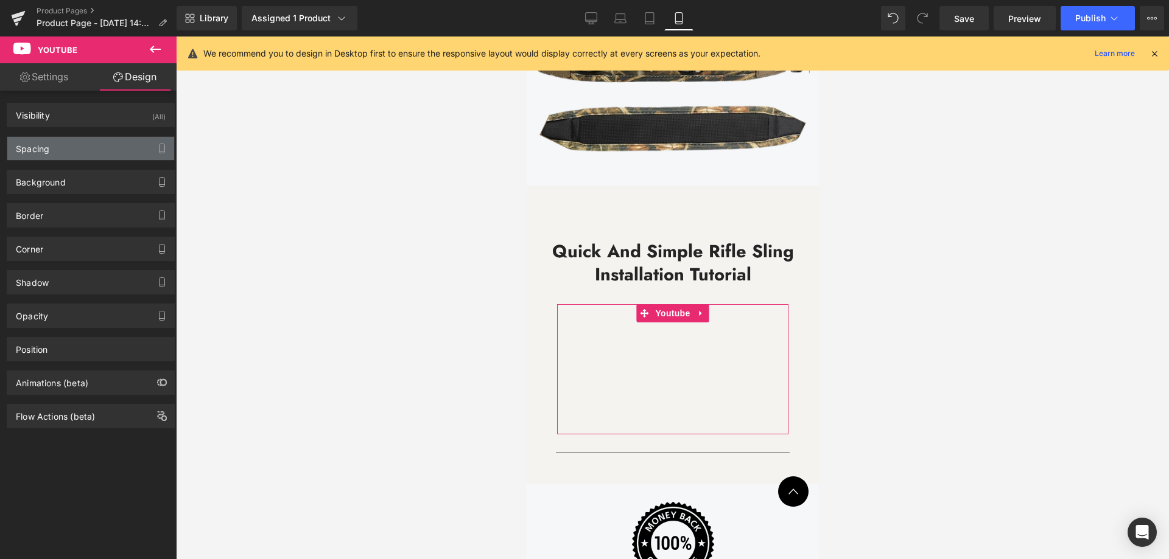
click at [116, 153] on div "Spacing" at bounding box center [90, 148] width 167 height 23
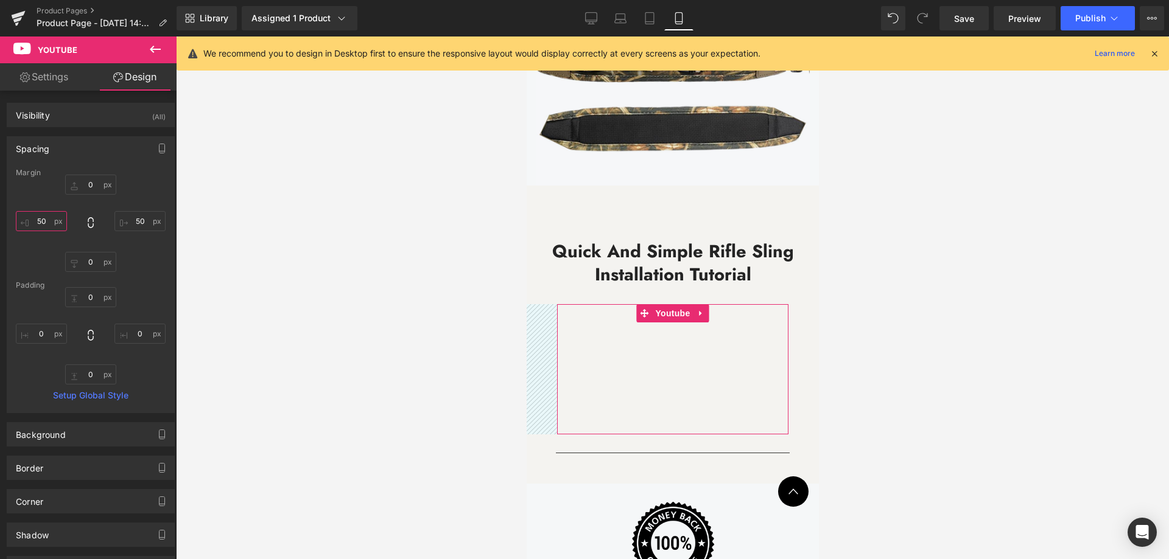
click at [47, 222] on input "50" at bounding box center [41, 221] width 51 height 20
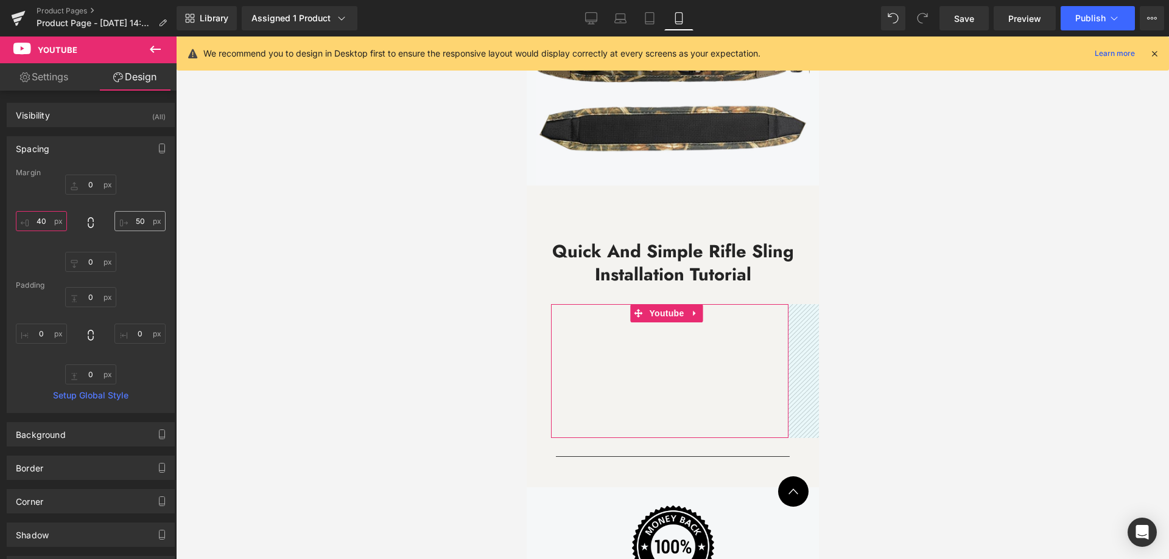
type input "40"
click at [139, 225] on input "50" at bounding box center [139, 221] width 51 height 20
type input "40"
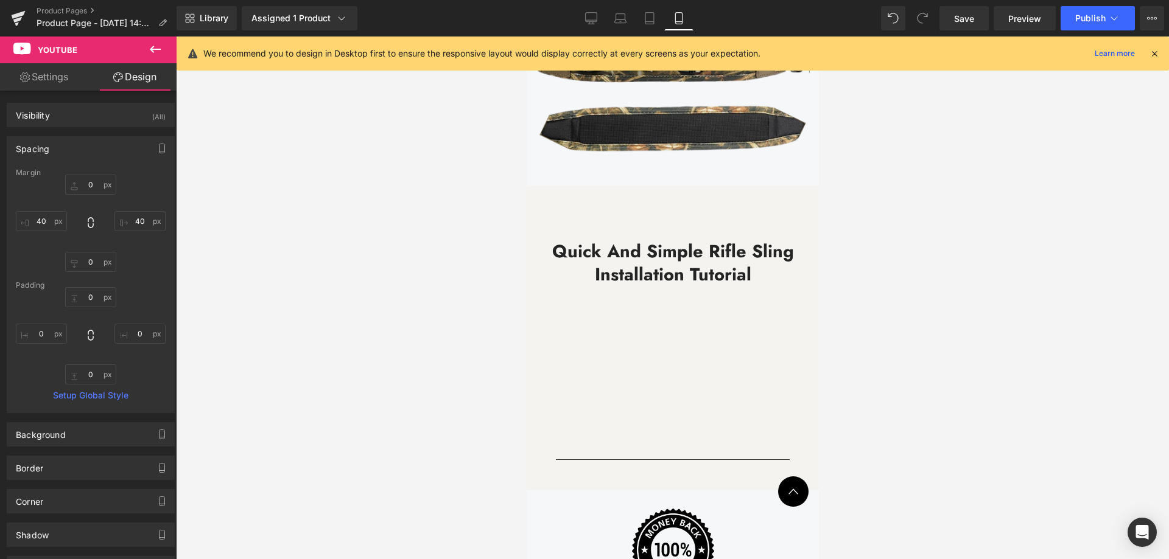
click at [986, 259] on div at bounding box center [672, 298] width 993 height 523
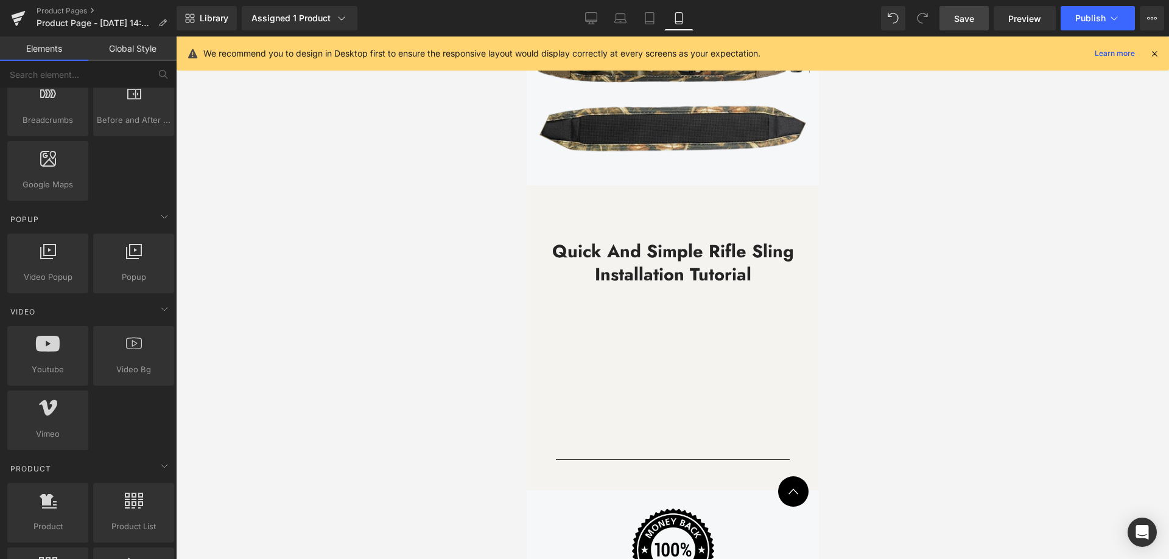
click at [958, 26] on link "Save" at bounding box center [963, 18] width 49 height 24
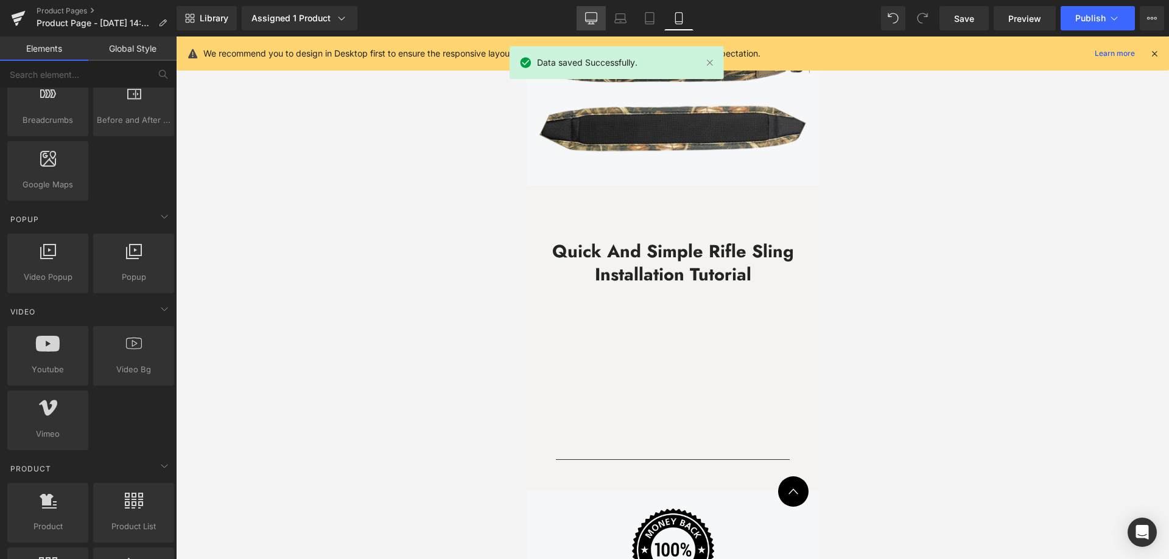
click at [594, 13] on icon at bounding box center [591, 18] width 12 height 12
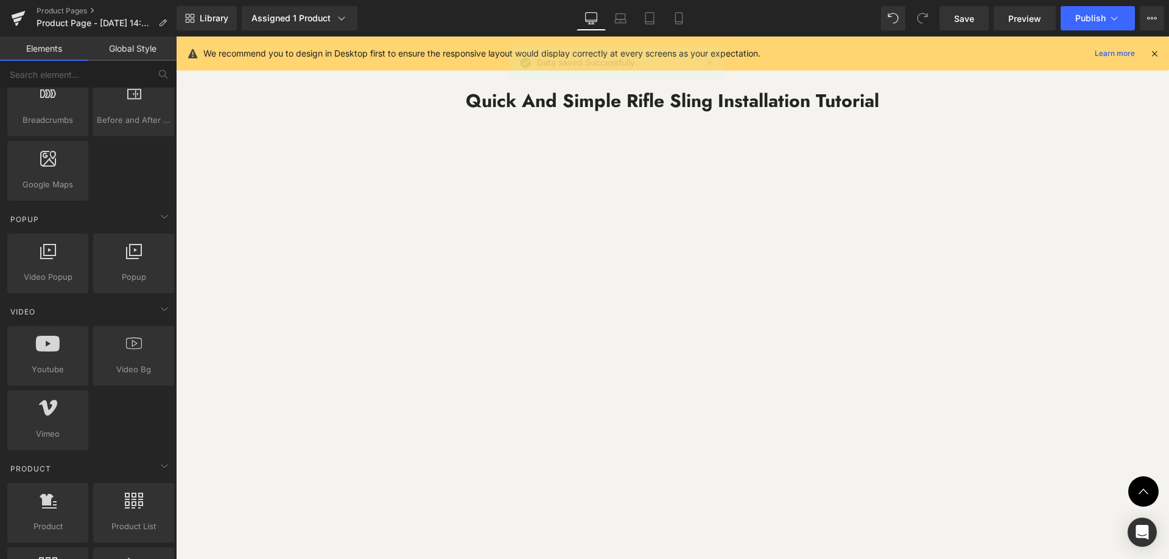
scroll to position [3336, 0]
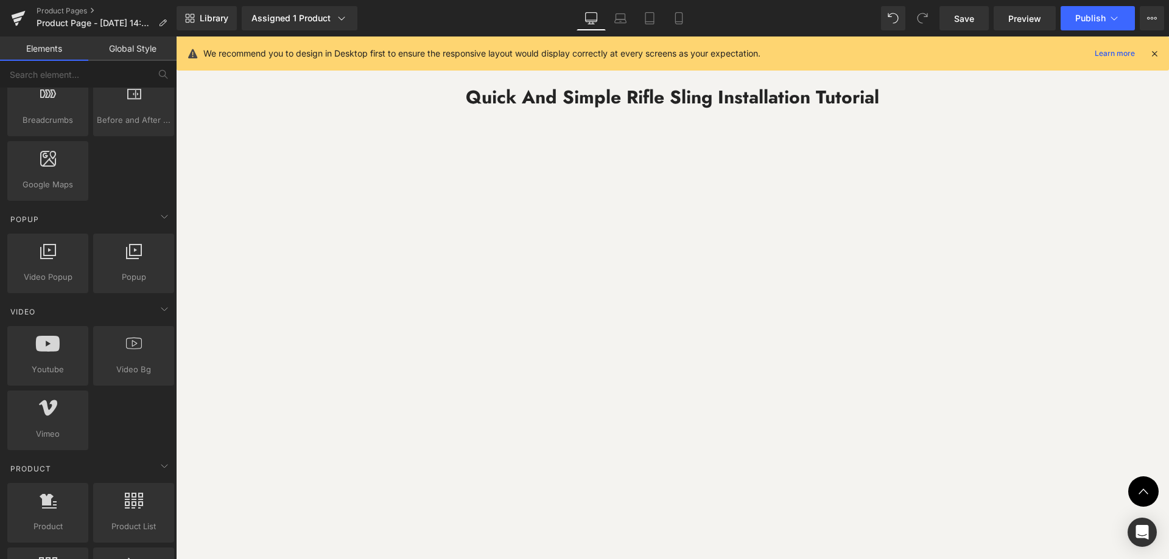
drag, startPoint x: 1157, startPoint y: 54, endPoint x: 980, endPoint y: 18, distance: 180.3
click at [1157, 54] on icon at bounding box center [1154, 53] width 11 height 11
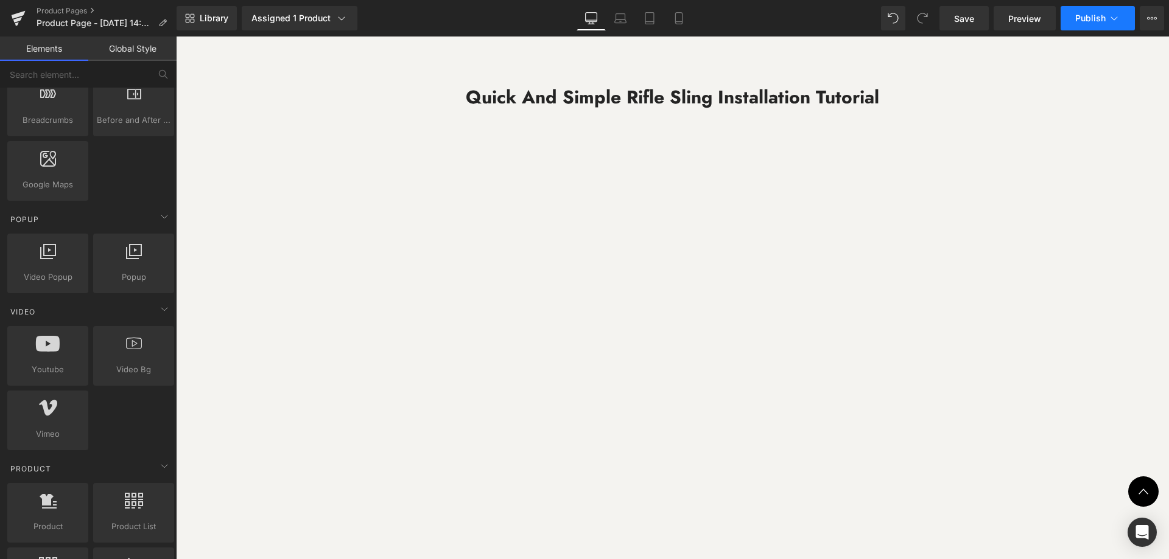
click at [1108, 15] on icon at bounding box center [1114, 18] width 12 height 12
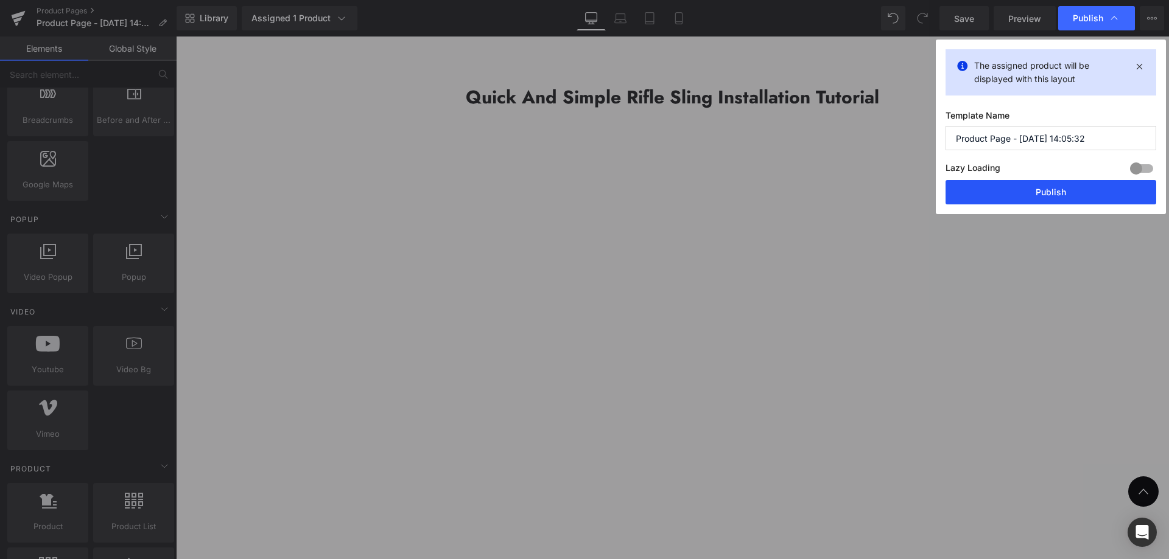
click at [1045, 192] on button "Publish" at bounding box center [1050, 192] width 211 height 24
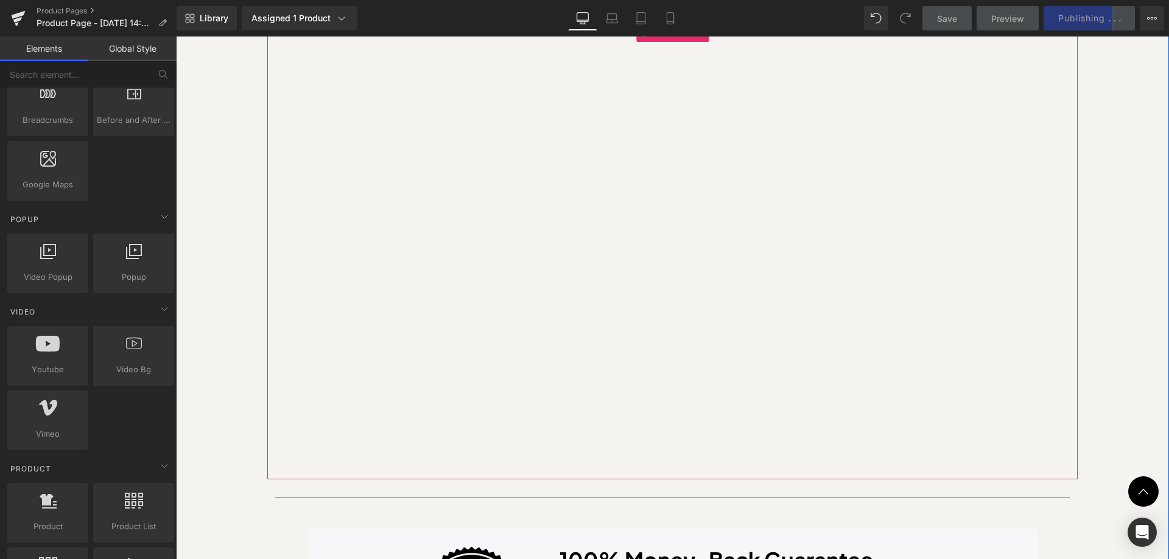
scroll to position [3276, 0]
